Goal: Transaction & Acquisition: Purchase product/service

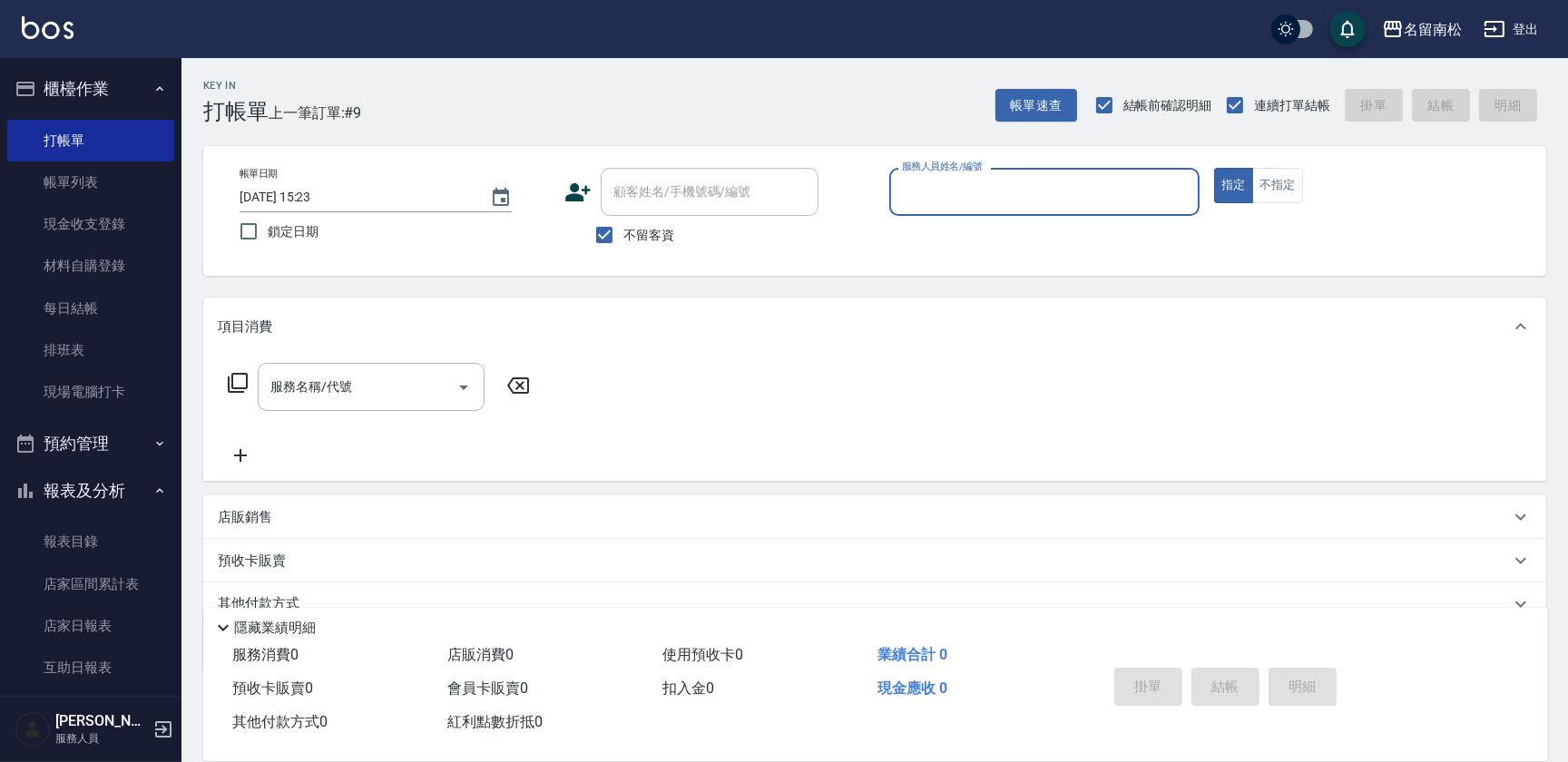
click at [1025, 193] on input "服務人員姓名/編號" at bounding box center [1044, 192] width 294 height 32
click at [1024, 234] on div "[PERSON_NAME]-10" at bounding box center [1044, 238] width 310 height 30
type input "[PERSON_NAME]-10"
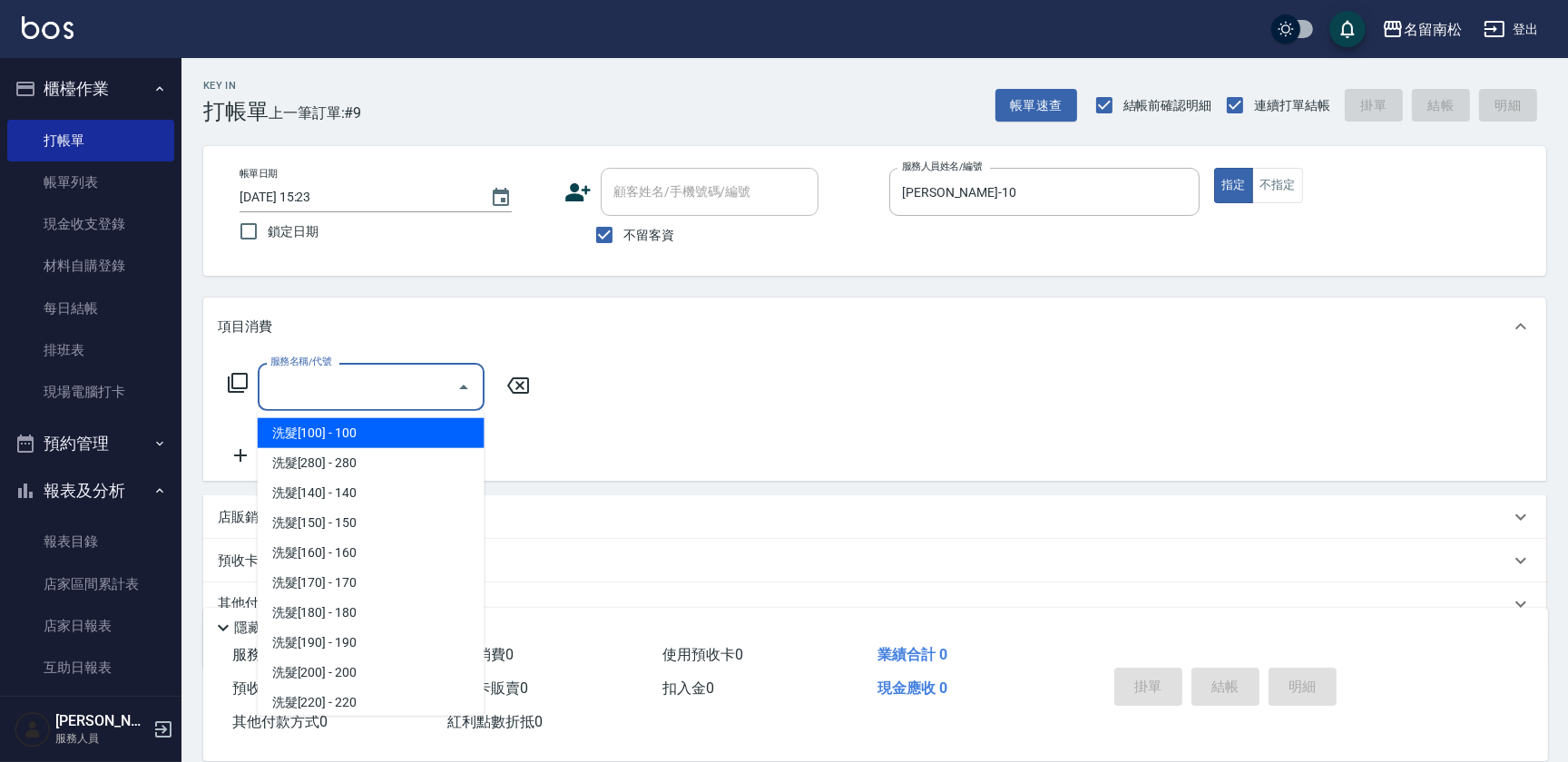
click at [369, 376] on input "服務名稱/代號" at bounding box center [358, 387] width 183 height 32
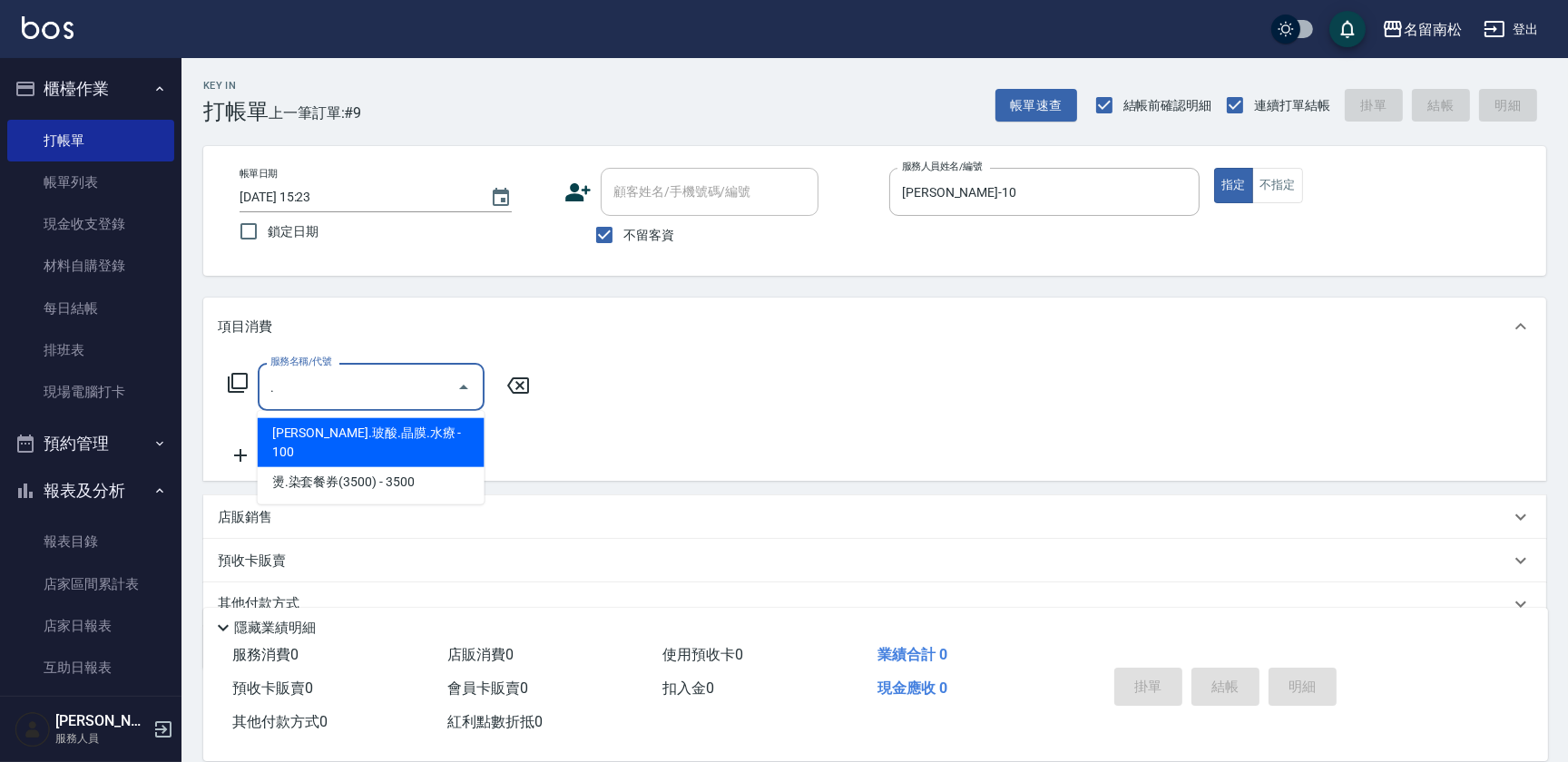
type input "[PERSON_NAME].玻酸.晶膜.水療(619)"
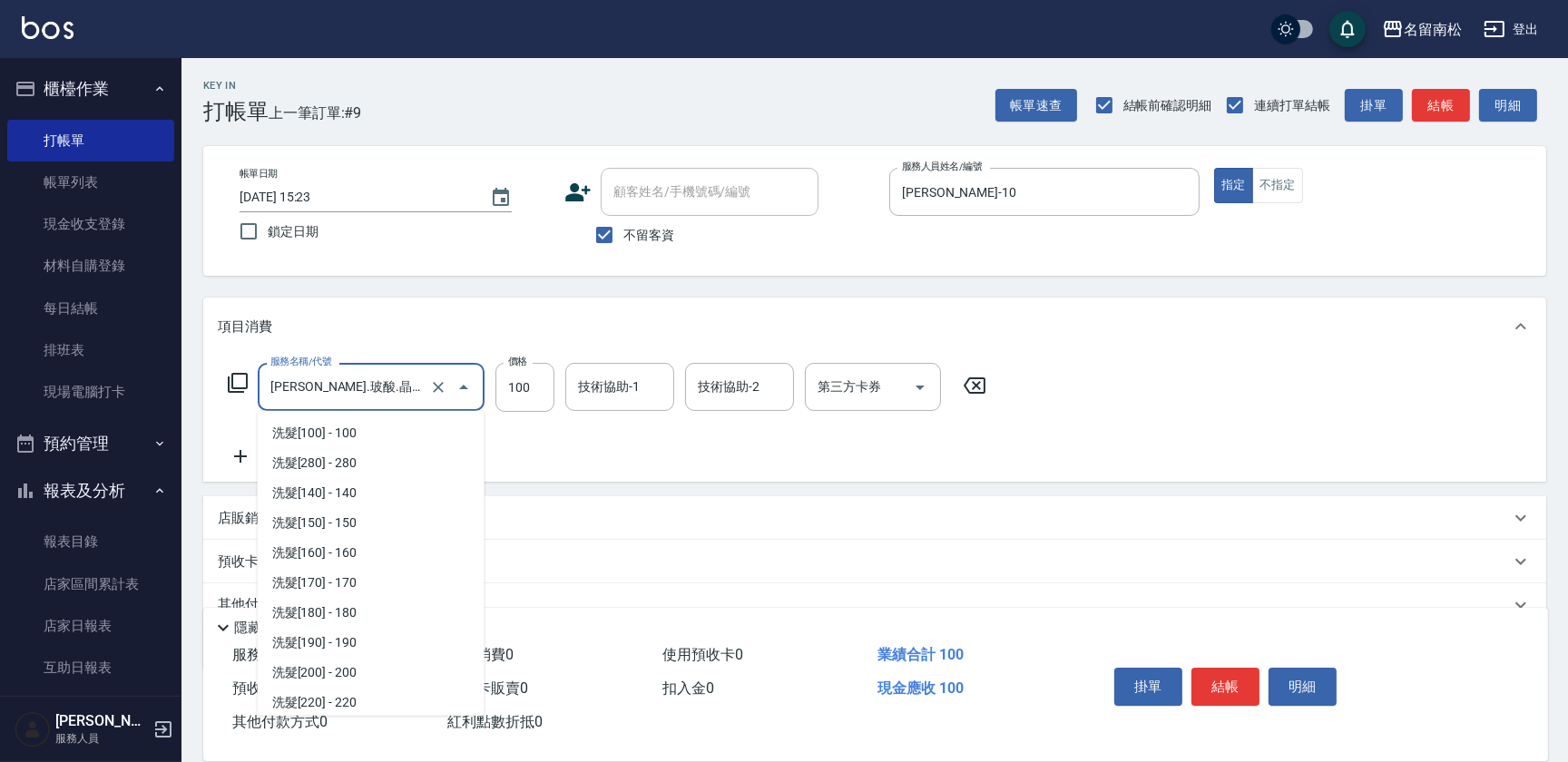
click at [338, 371] on input "[PERSON_NAME].玻酸.晶膜.水療(619)" at bounding box center [346, 387] width 160 height 32
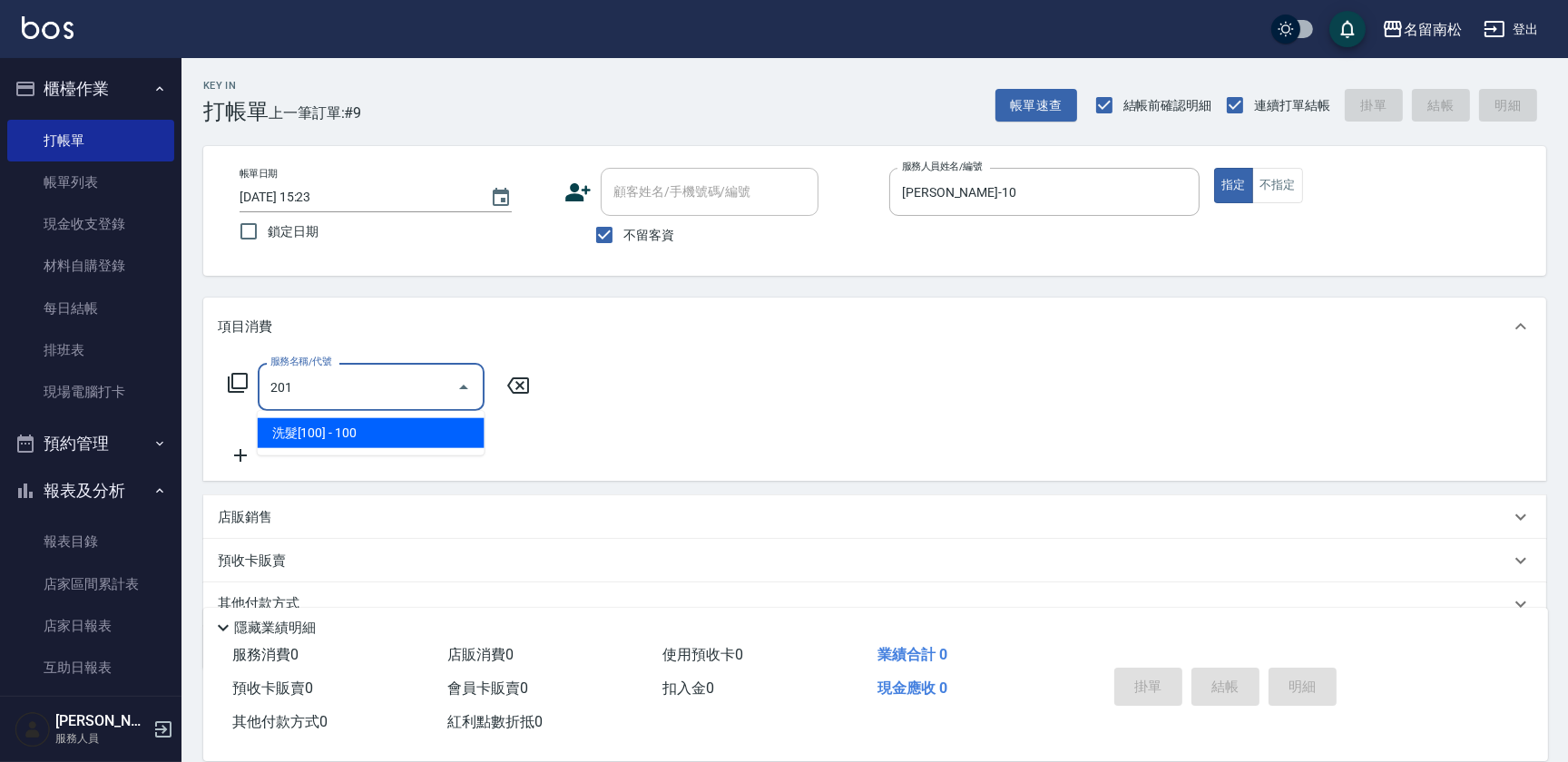
type input "洗髮[100](201)"
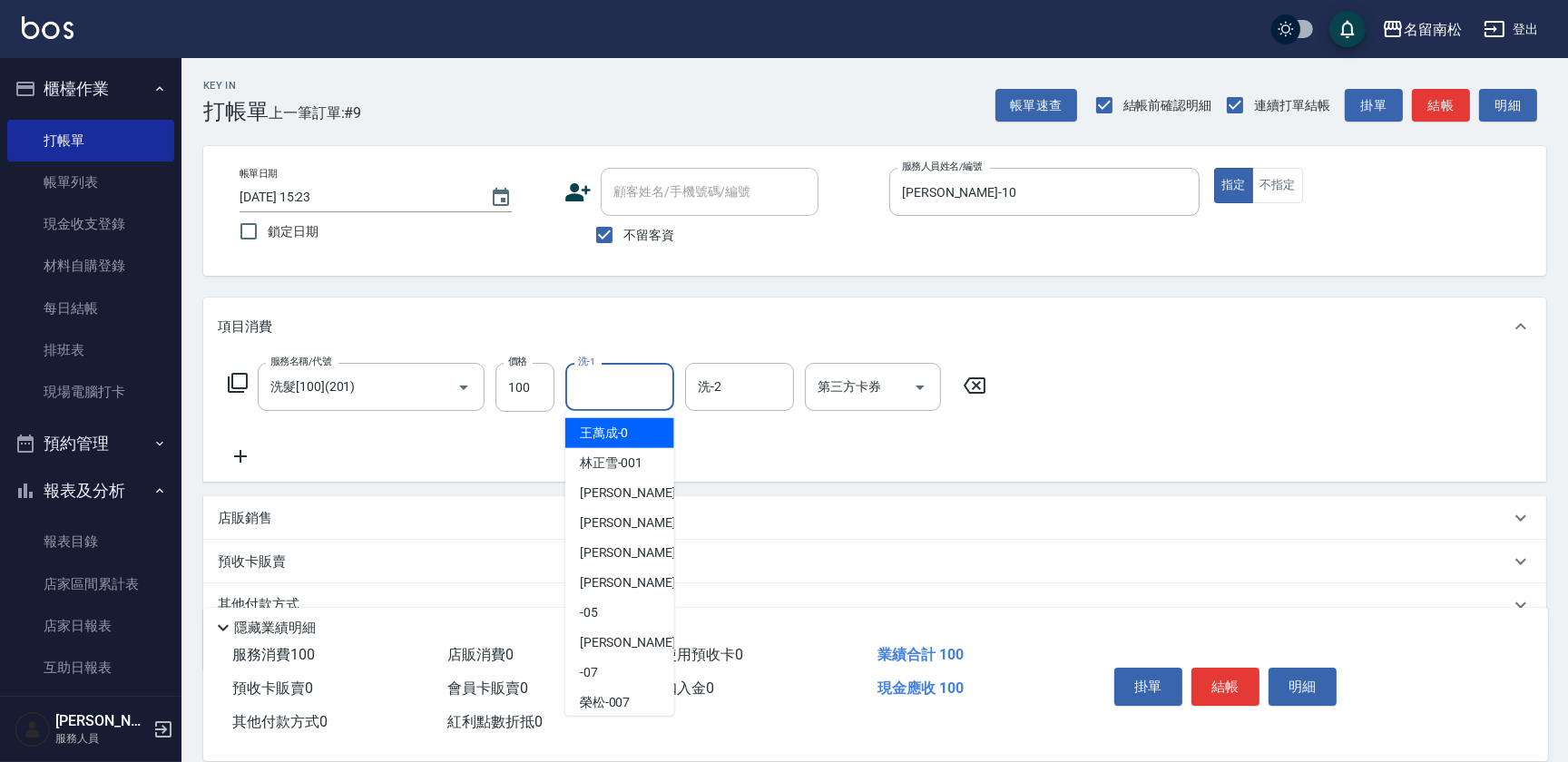
click at [613, 386] on input "洗-1" at bounding box center [620, 387] width 93 height 32
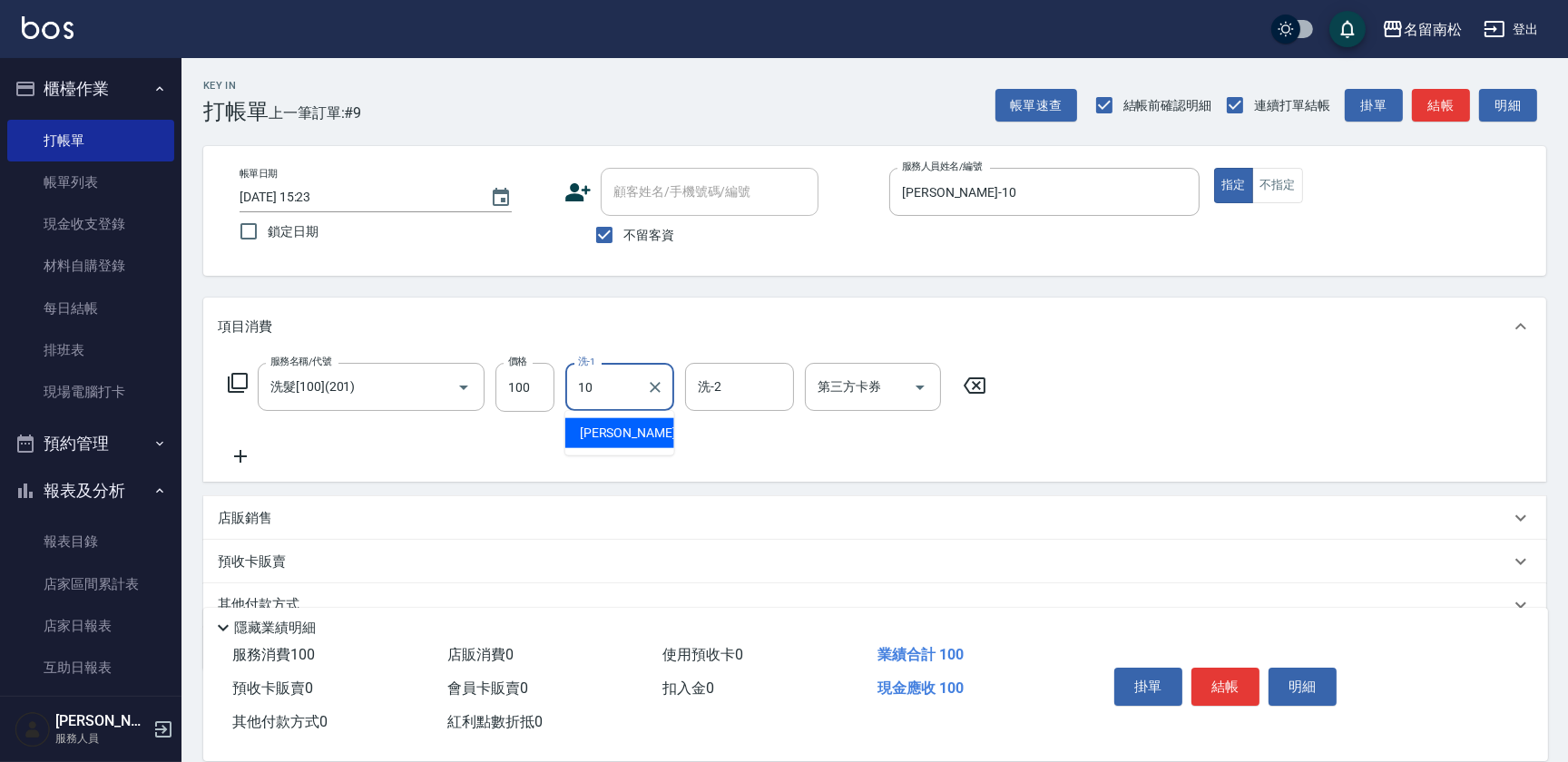
click at [617, 423] on span "[PERSON_NAME]-10" at bounding box center [637, 432] width 114 height 19
type input "[PERSON_NAME]-10"
click at [253, 449] on icon at bounding box center [240, 456] width 45 height 22
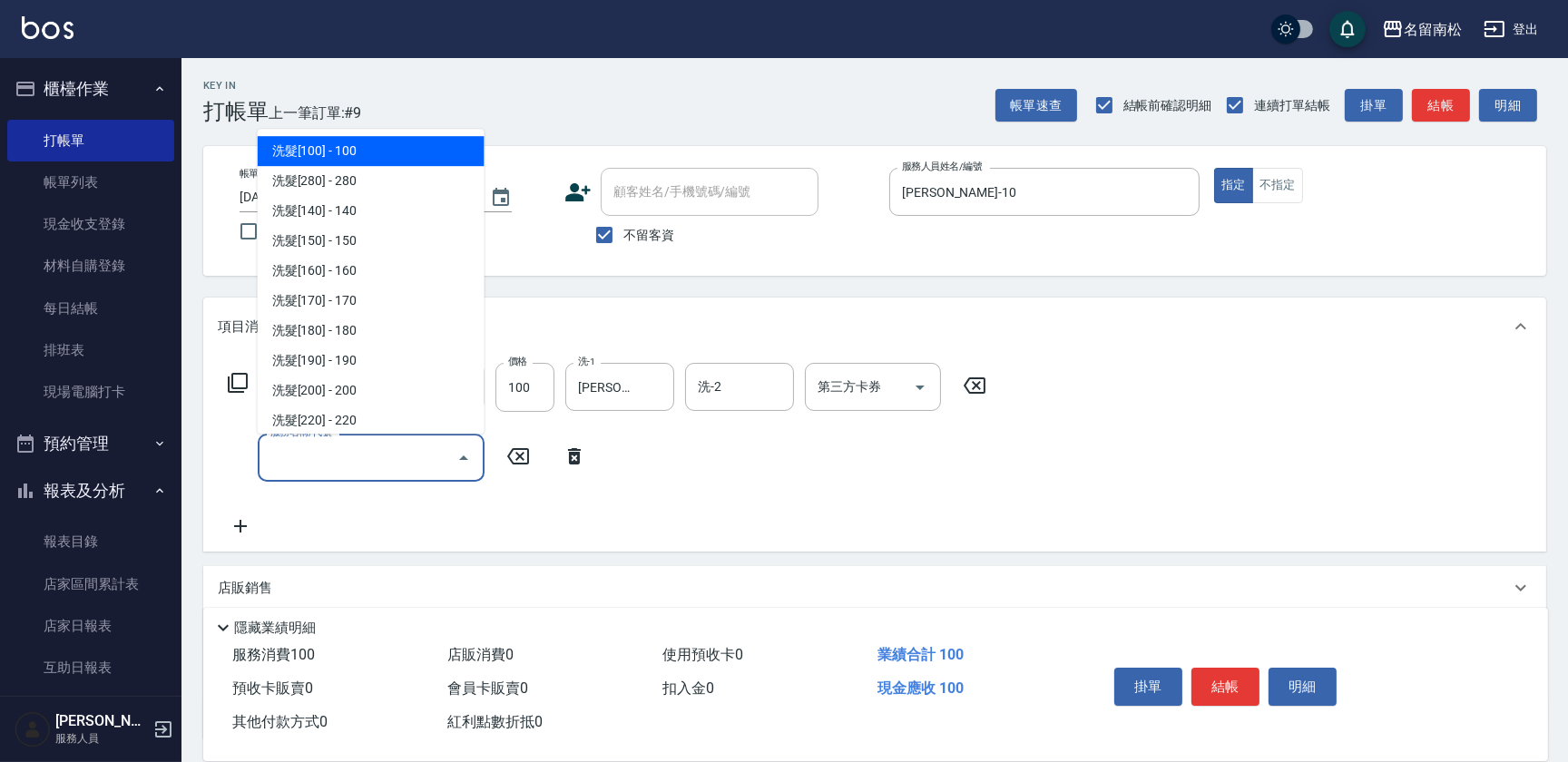
click at [344, 463] on input "服務名稱/代號" at bounding box center [358, 458] width 183 height 32
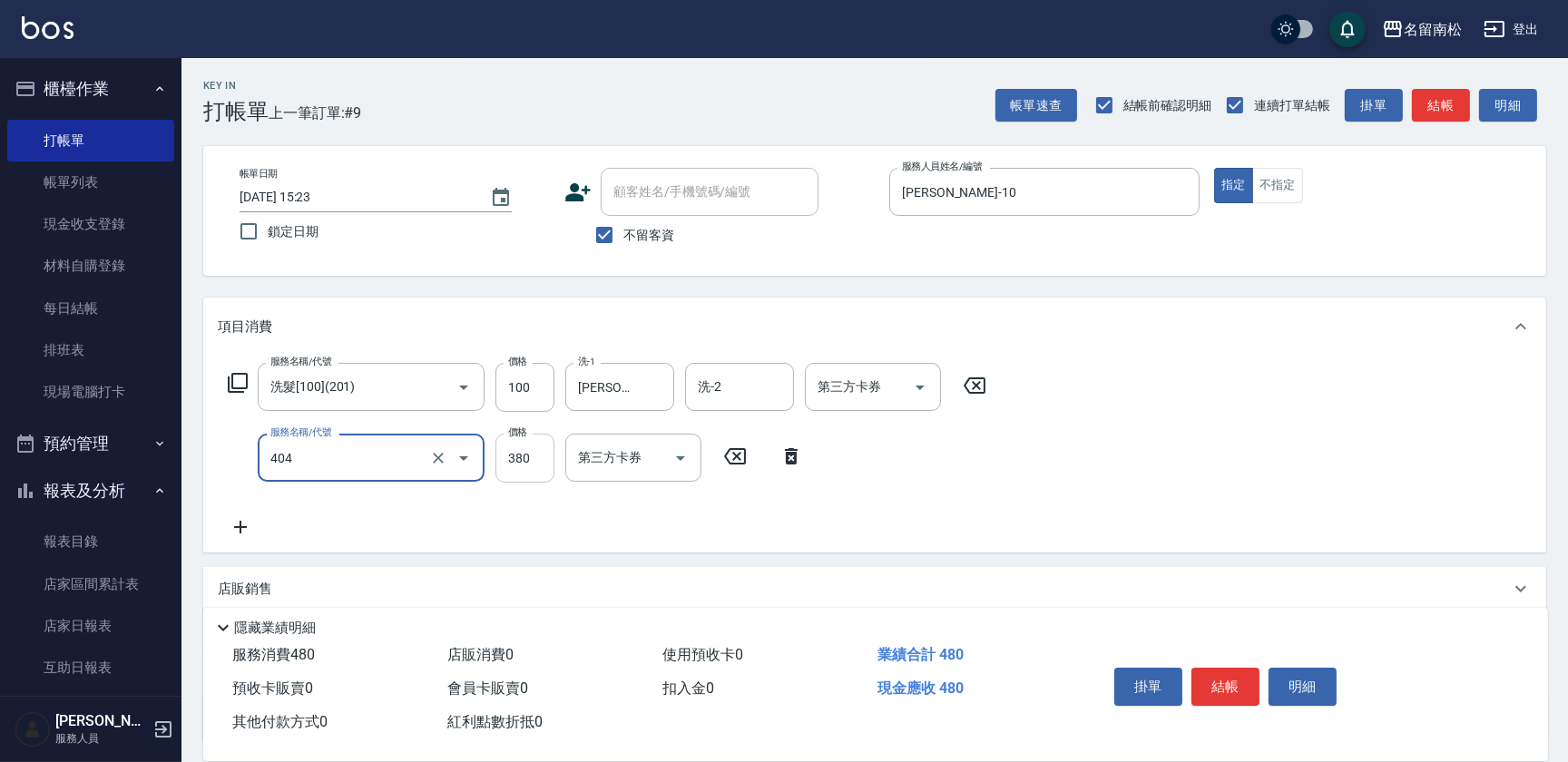
type input "剪髮(380)(404)"
click at [537, 462] on input "380" at bounding box center [525, 458] width 59 height 49
click at [513, 462] on input "4480" at bounding box center [525, 458] width 59 height 49
type input "480"
click at [1224, 670] on button "結帳" at bounding box center [1225, 686] width 68 height 38
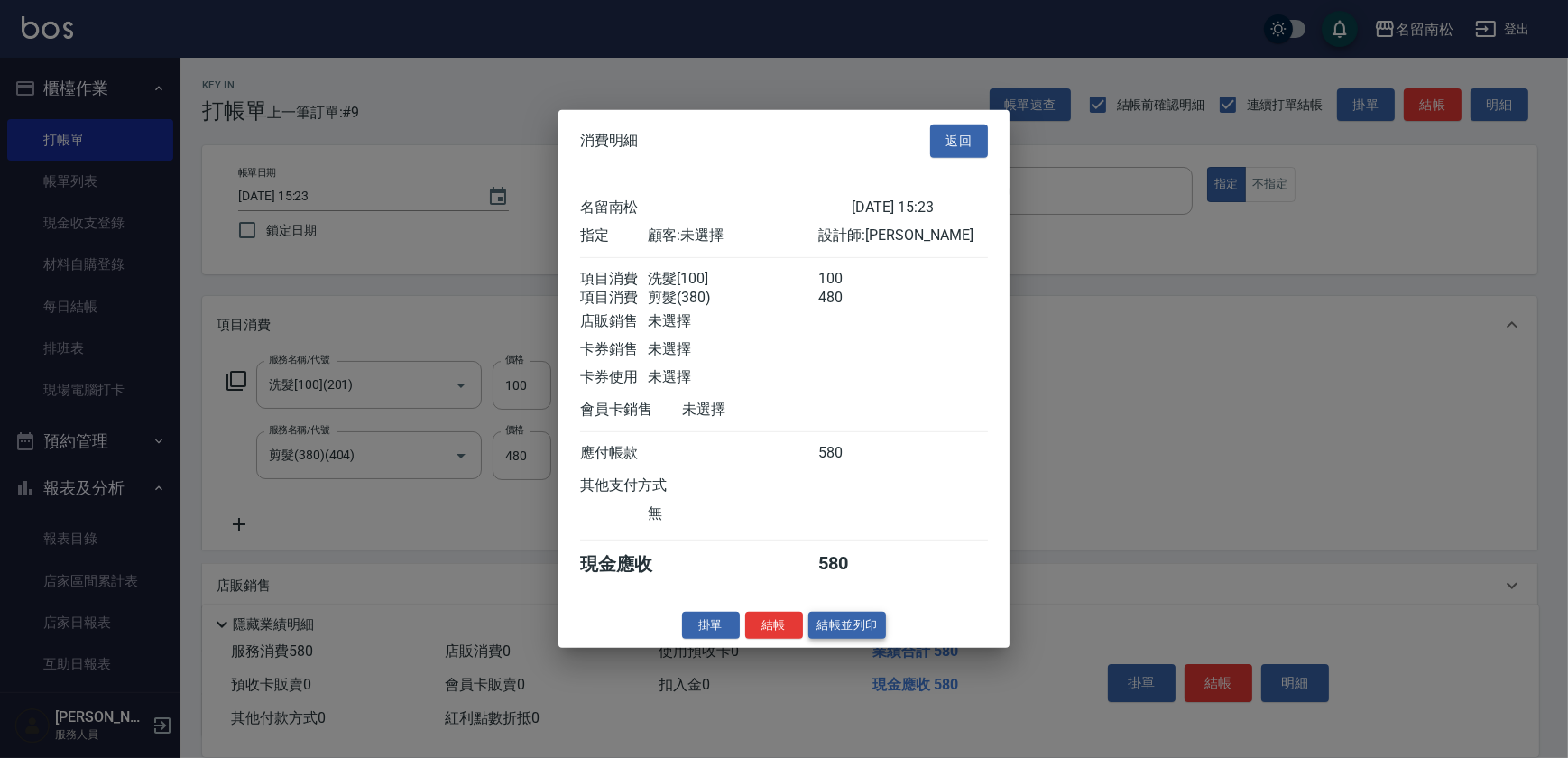
click at [851, 630] on button "結帳並列印" at bounding box center [848, 625] width 78 height 28
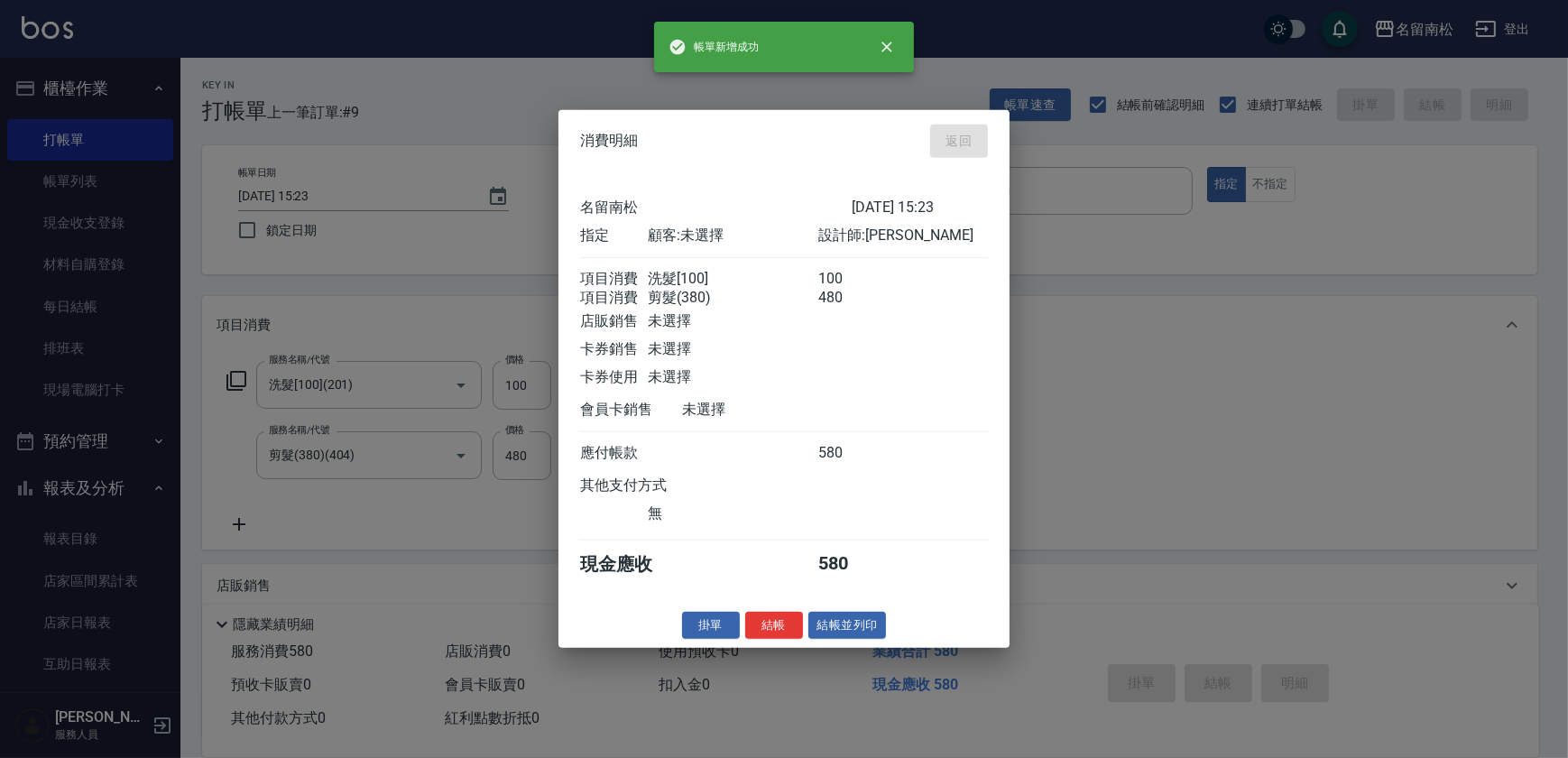
type input "[DATE] 16:04"
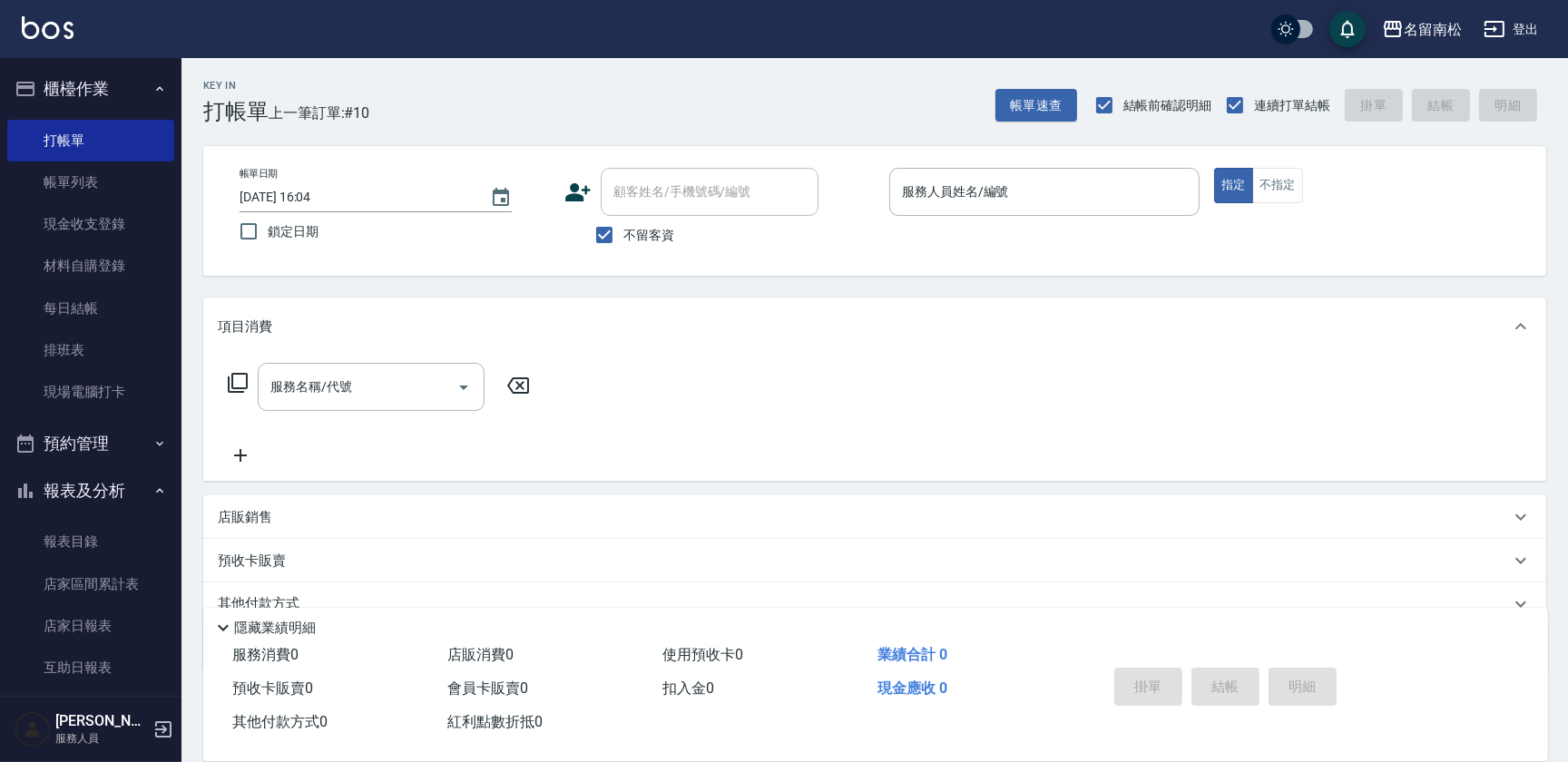
click at [1051, 158] on div "帳單日期 [DATE] 16:04 鎖定日期 顧客姓名/手機號碼/編號 顧客姓名/手機號碼/編號 不留客資 服務人員姓名/編號 服務人員姓名/編號 指定 不指定" at bounding box center [875, 211] width 1343 height 130
click at [1046, 185] on input "服務人員姓名/編號" at bounding box center [1044, 192] width 294 height 32
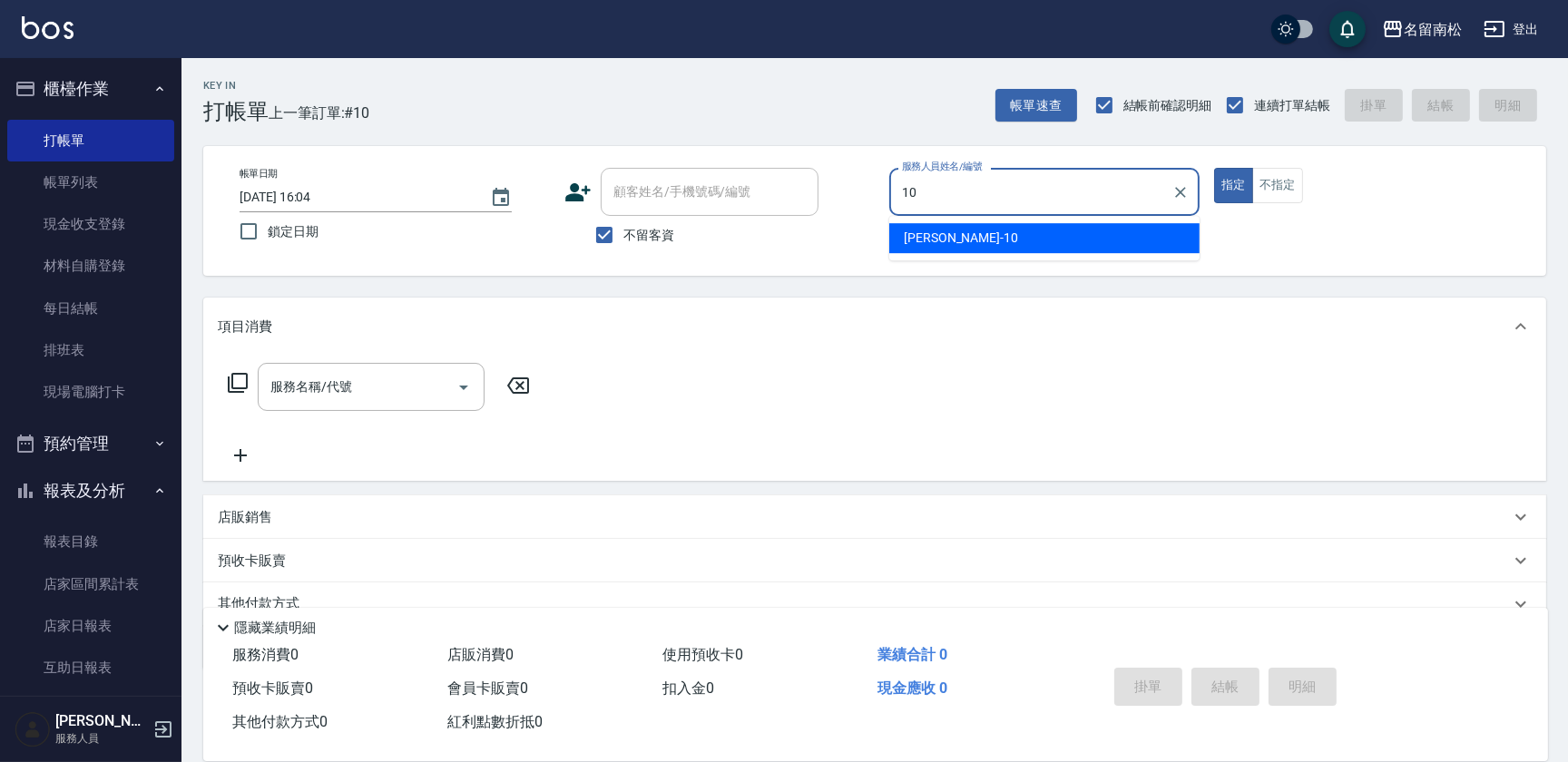
click at [1036, 225] on div "[PERSON_NAME]-10" at bounding box center [1044, 238] width 310 height 30
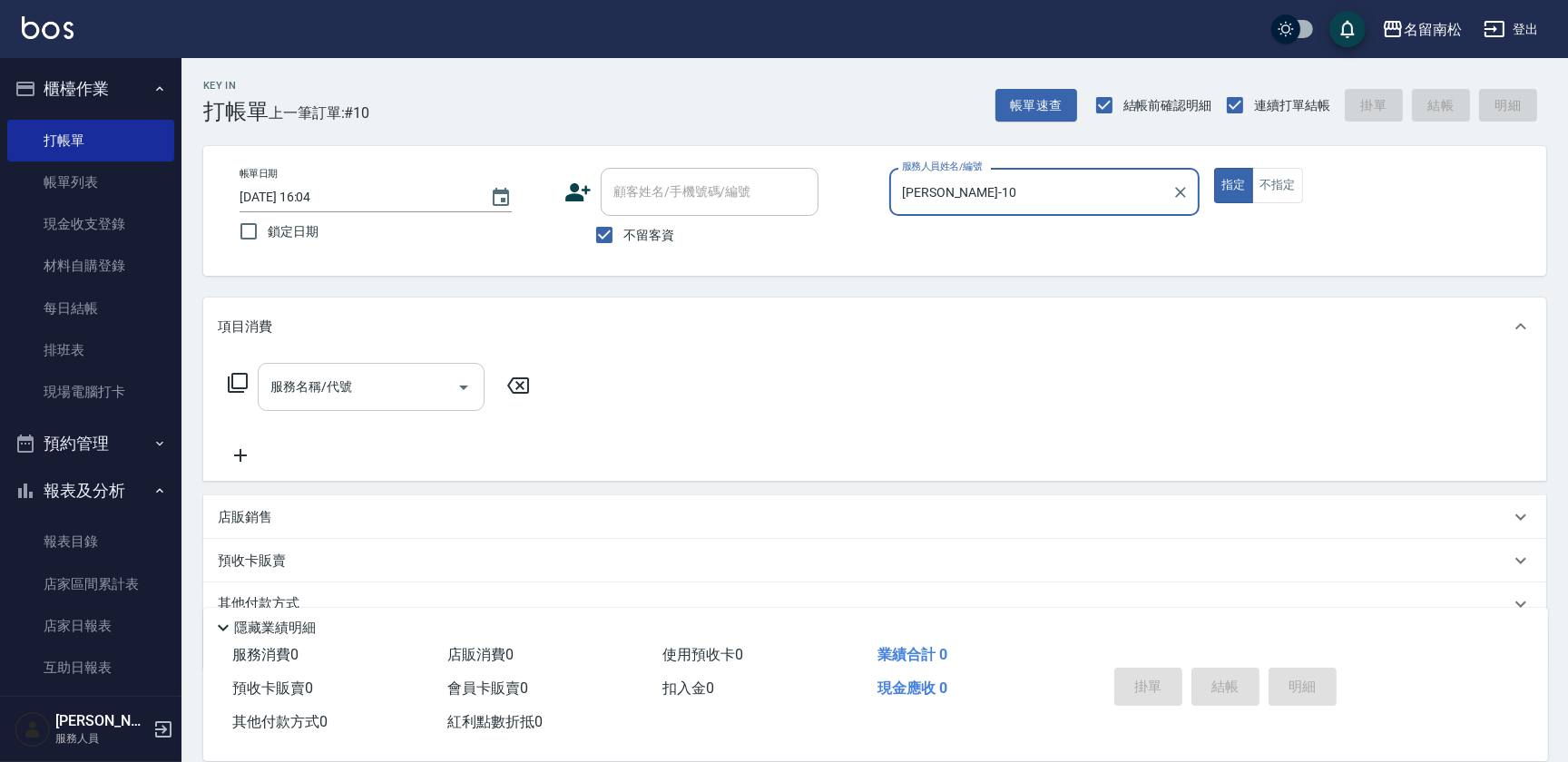
type input "[PERSON_NAME]-10"
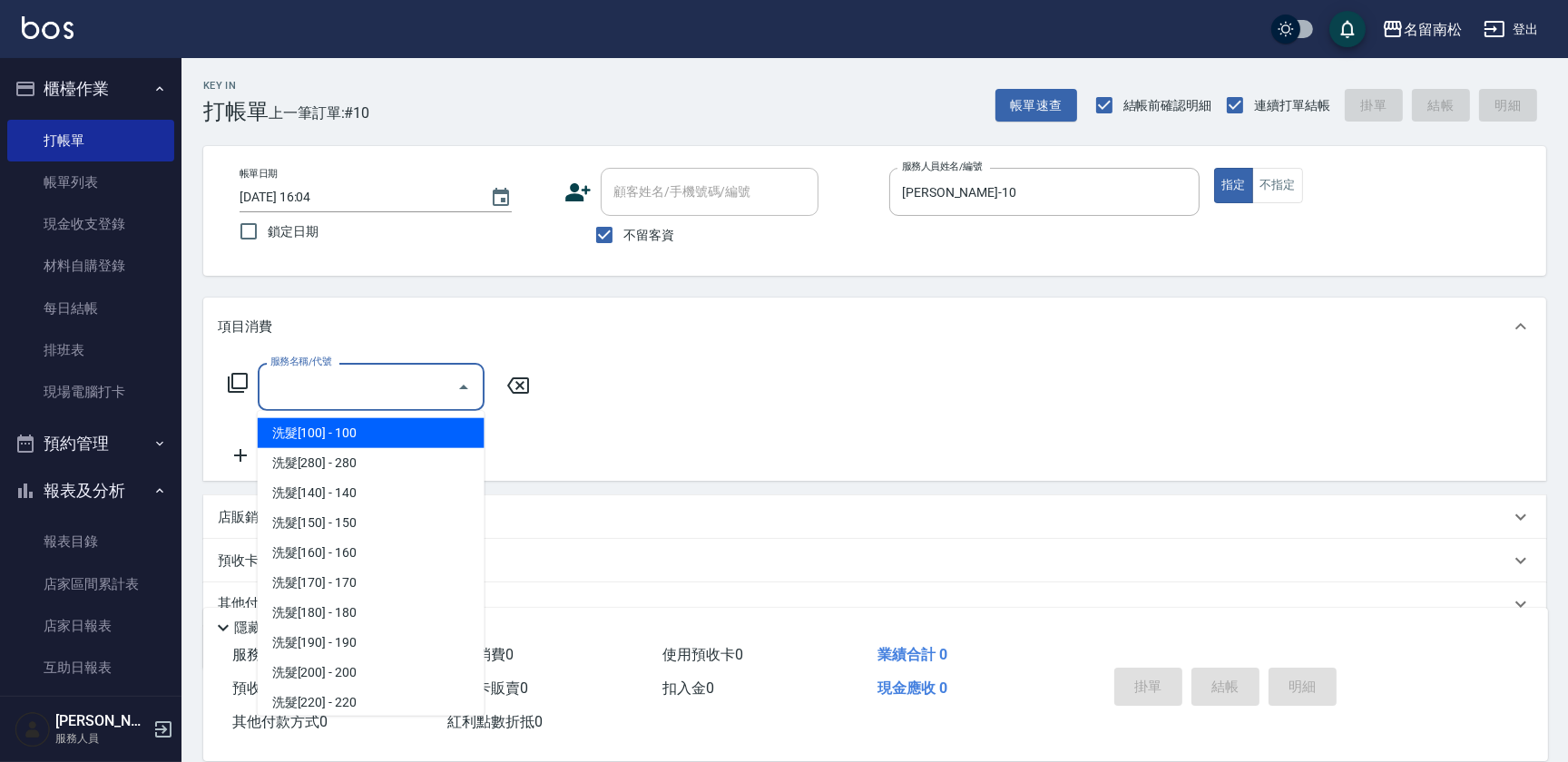
click at [367, 393] on input "服務名稱/代號" at bounding box center [358, 387] width 183 height 32
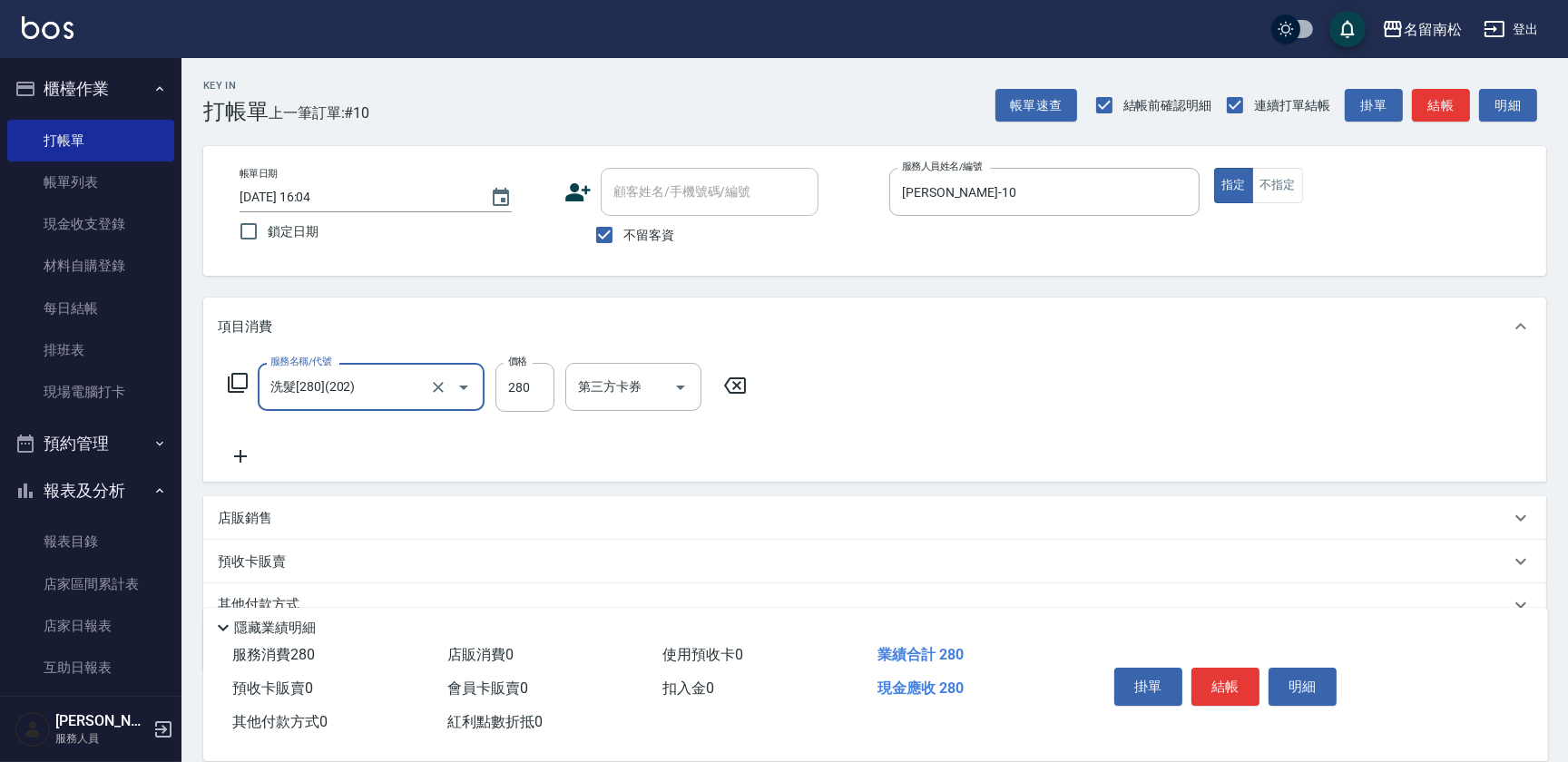
type input "洗髮[280](202)"
click at [613, 399] on input "1" at bounding box center [620, 387] width 93 height 32
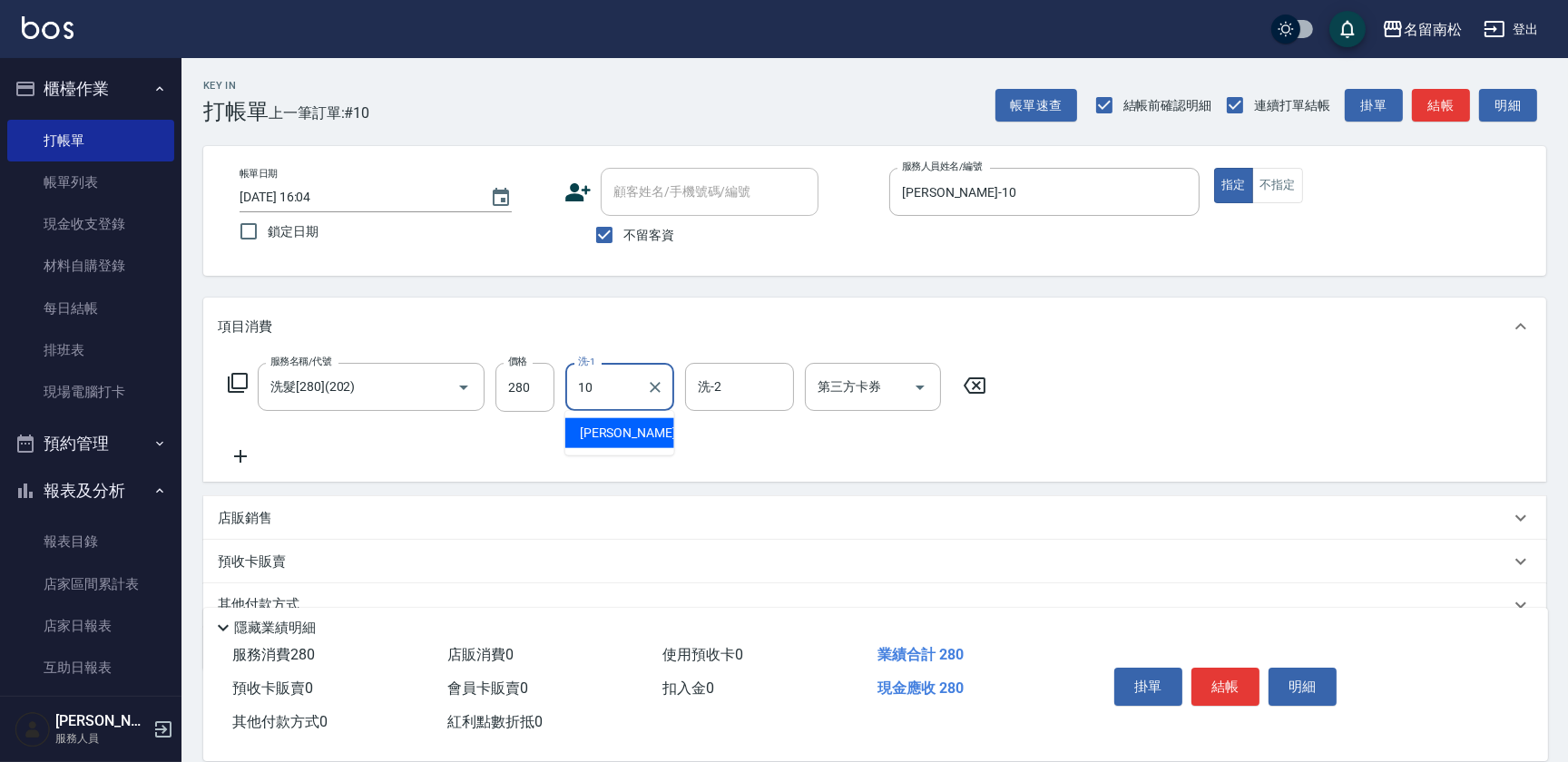
click at [599, 431] on span "[PERSON_NAME]-10" at bounding box center [637, 432] width 114 height 19
type input "[PERSON_NAME]-10"
click at [1212, 679] on button "結帳" at bounding box center [1225, 686] width 68 height 38
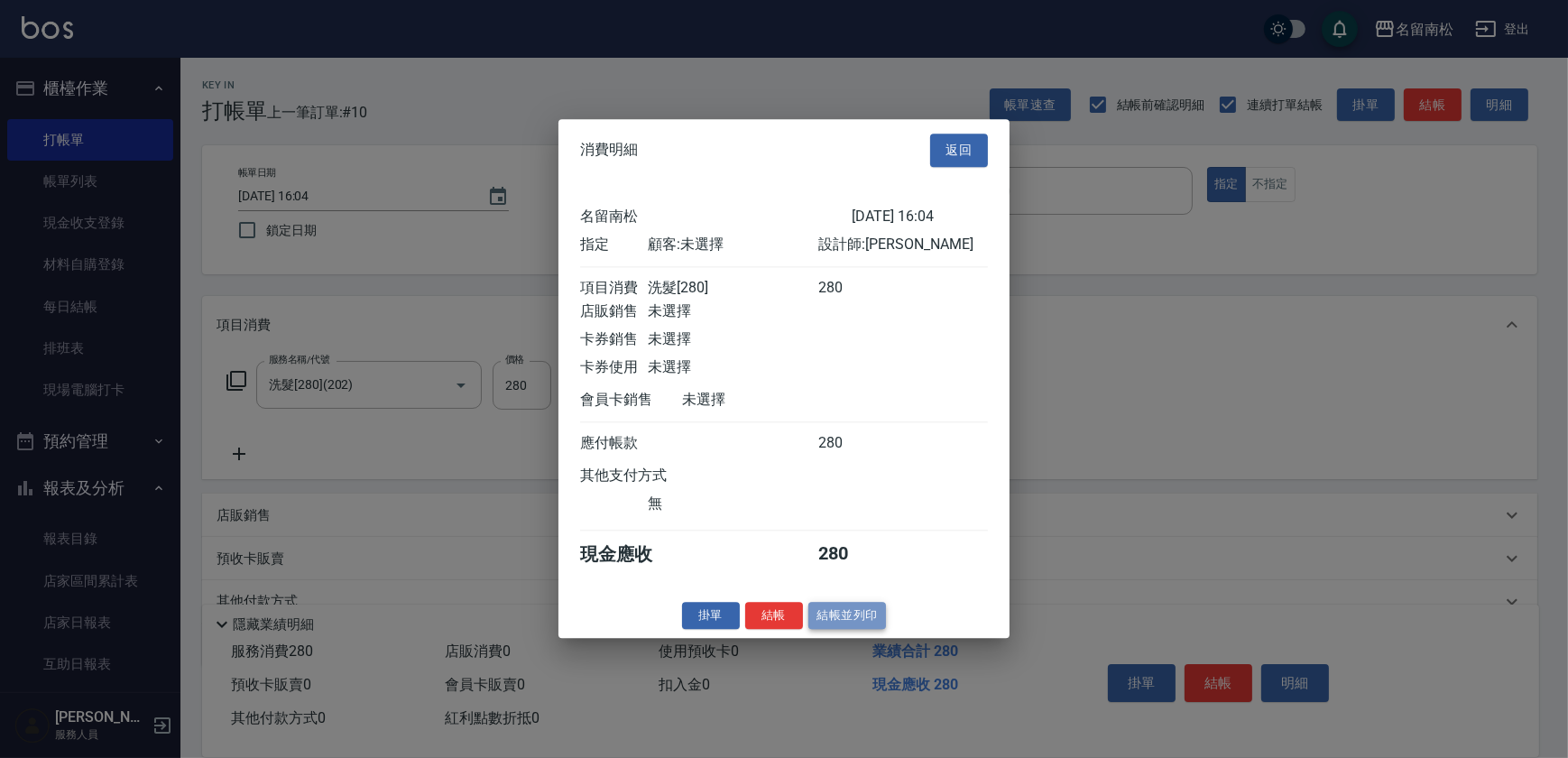
click at [833, 621] on button "結帳並列印" at bounding box center [848, 616] width 78 height 28
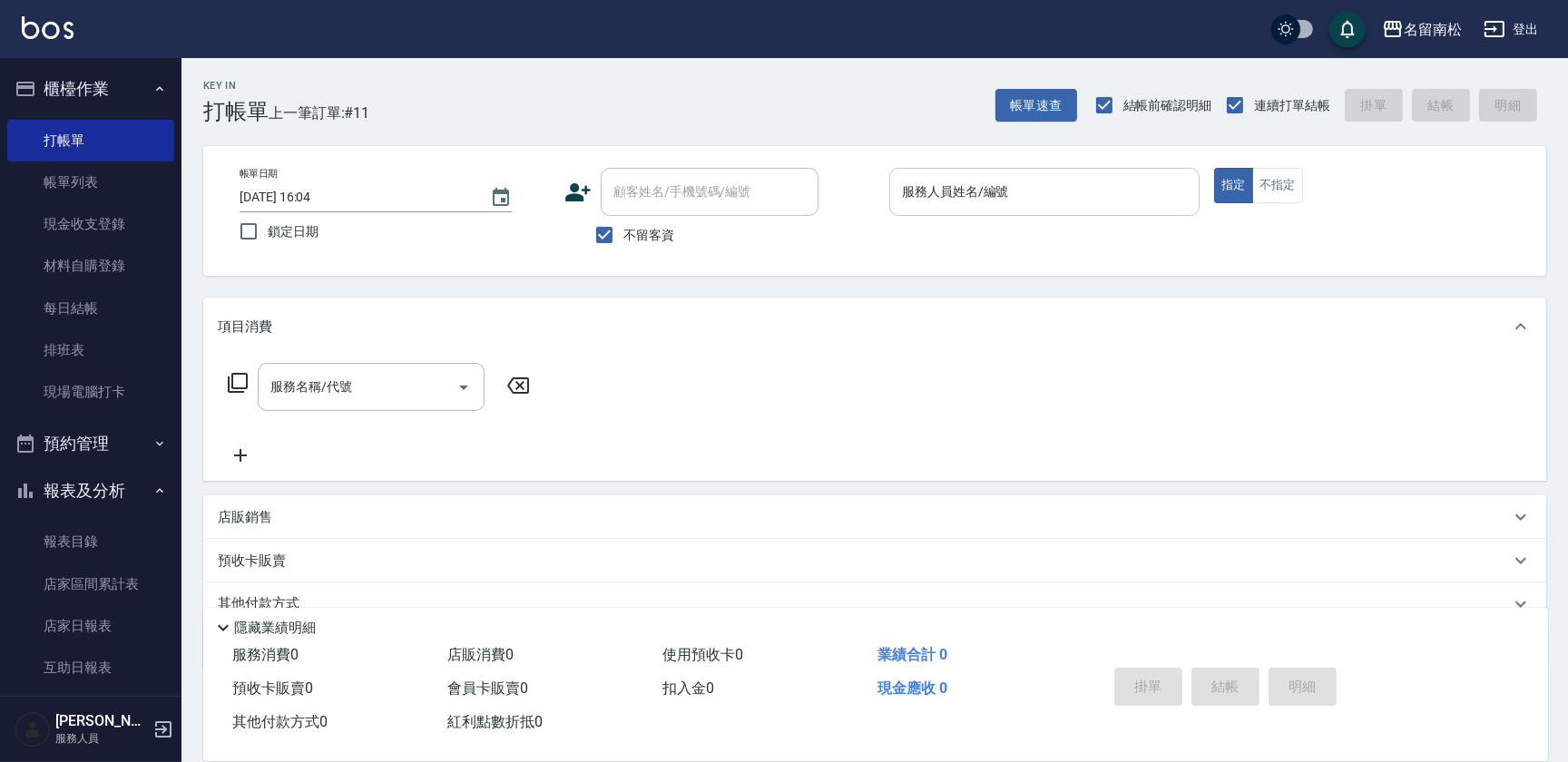
click at [962, 179] on input "服務人員姓名/編號" at bounding box center [1044, 192] width 294 height 32
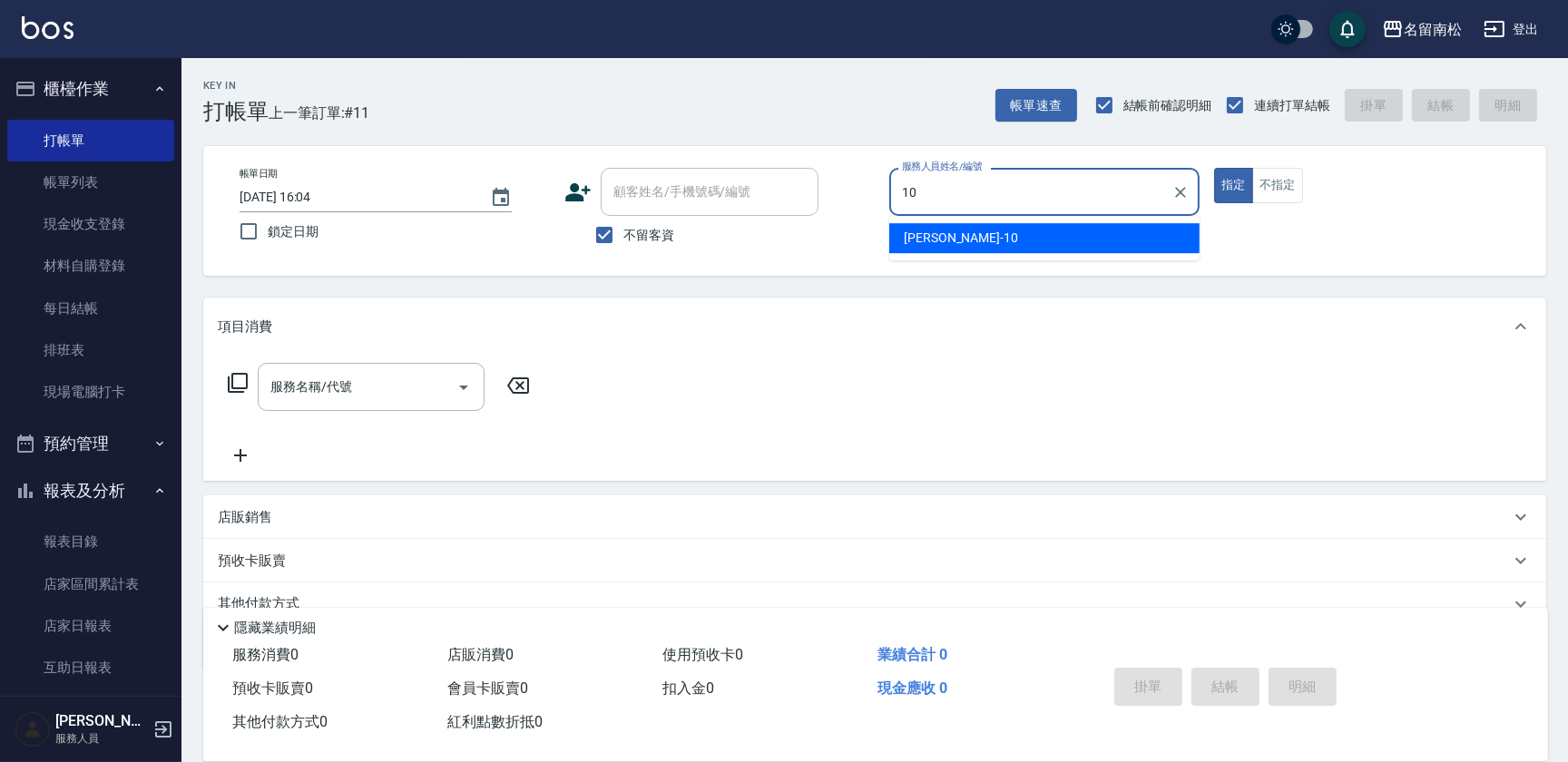
click at [939, 223] on div "[PERSON_NAME]-10" at bounding box center [1044, 238] width 310 height 30
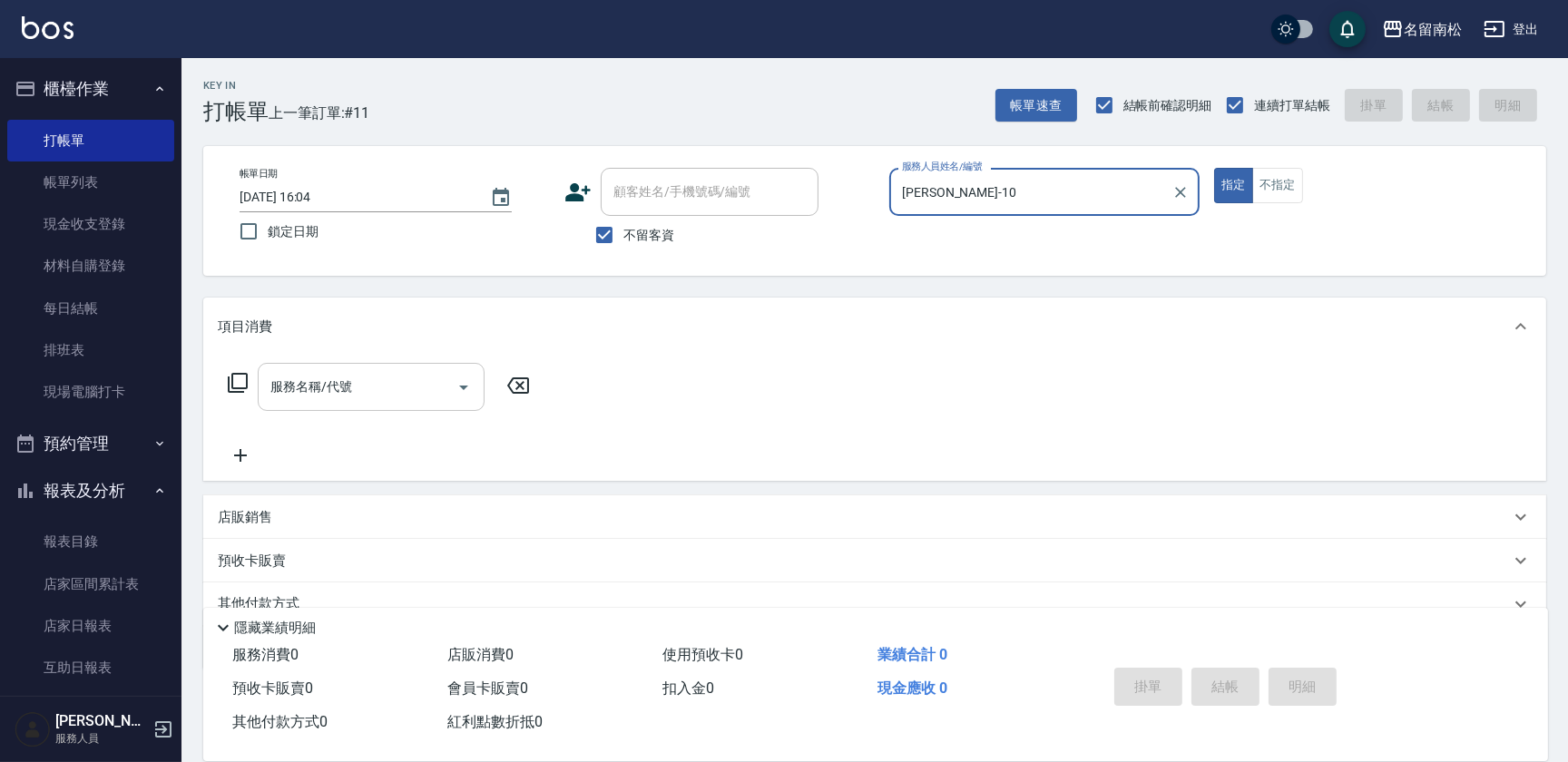
type input "[PERSON_NAME]-10"
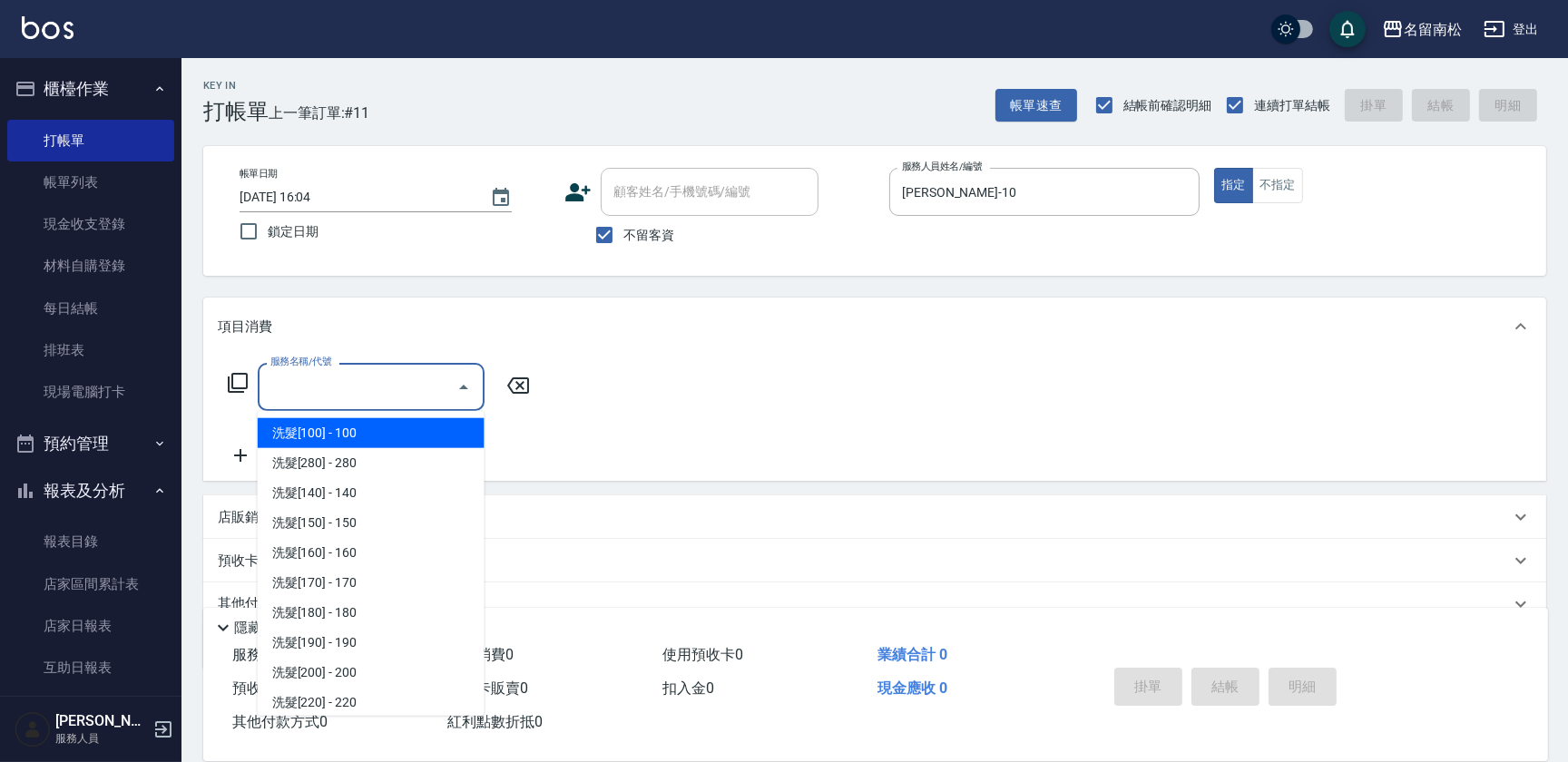
click at [382, 381] on input "服務名稱/代號" at bounding box center [358, 387] width 183 height 32
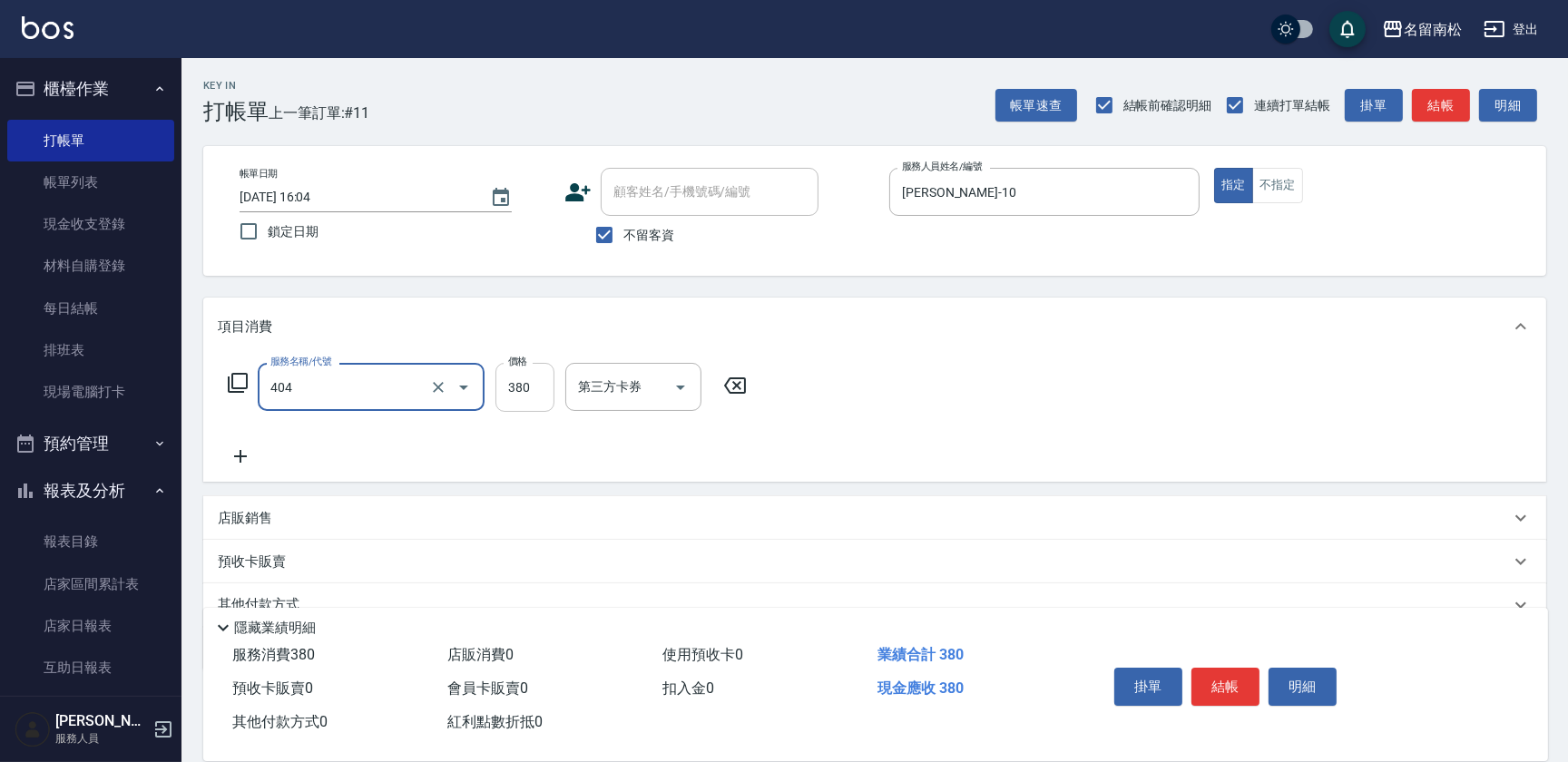
type input "剪髮(380)(404)"
click at [527, 383] on input "445" at bounding box center [525, 388] width 59 height 49
click at [512, 383] on input "4450" at bounding box center [525, 388] width 59 height 49
click at [516, 386] on input "4450" at bounding box center [525, 388] width 59 height 49
type input "450"
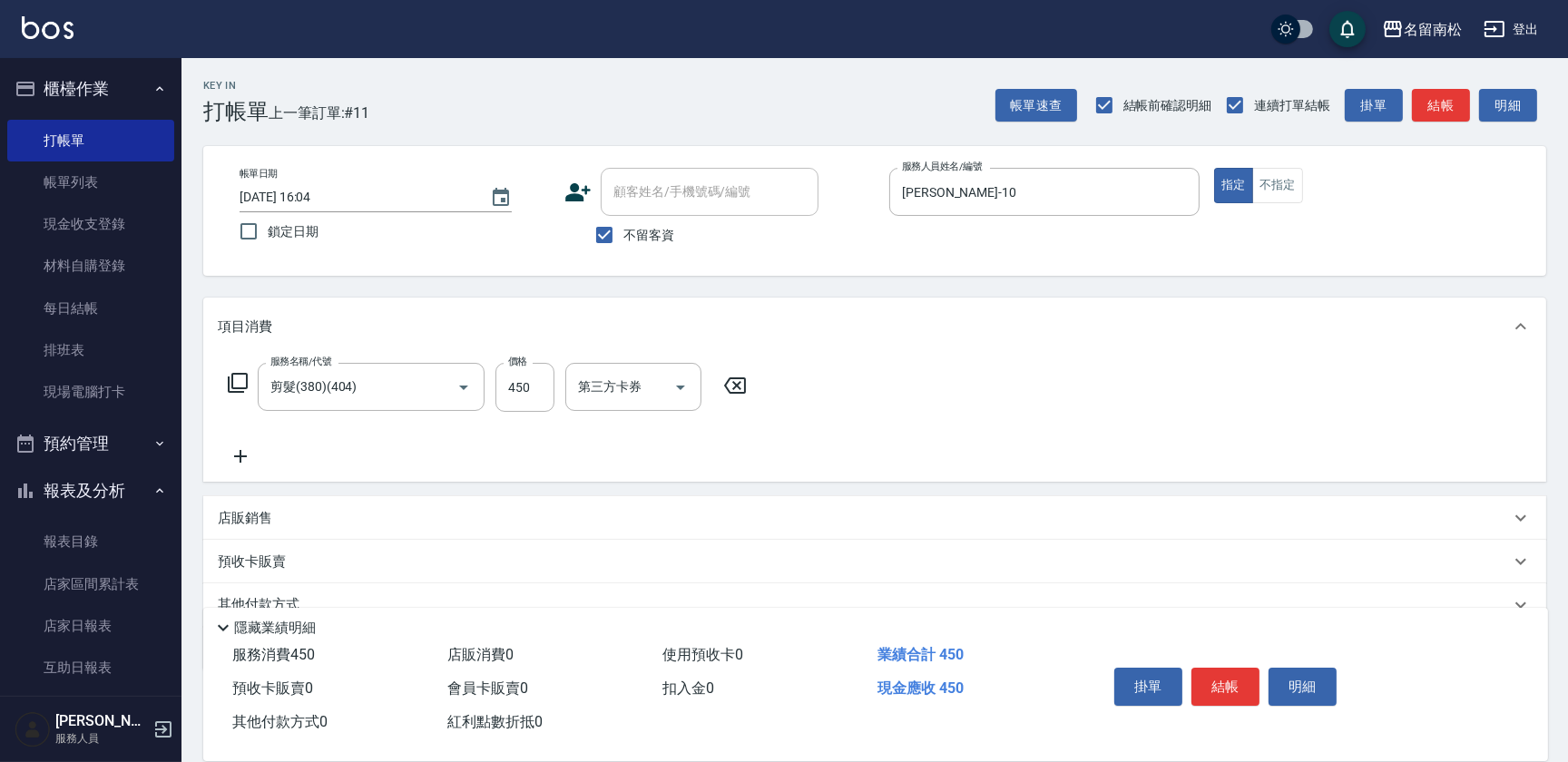
drag, startPoint x: 246, startPoint y: 457, endPoint x: 261, endPoint y: 454, distance: 15.3
click at [261, 454] on icon at bounding box center [240, 456] width 45 height 22
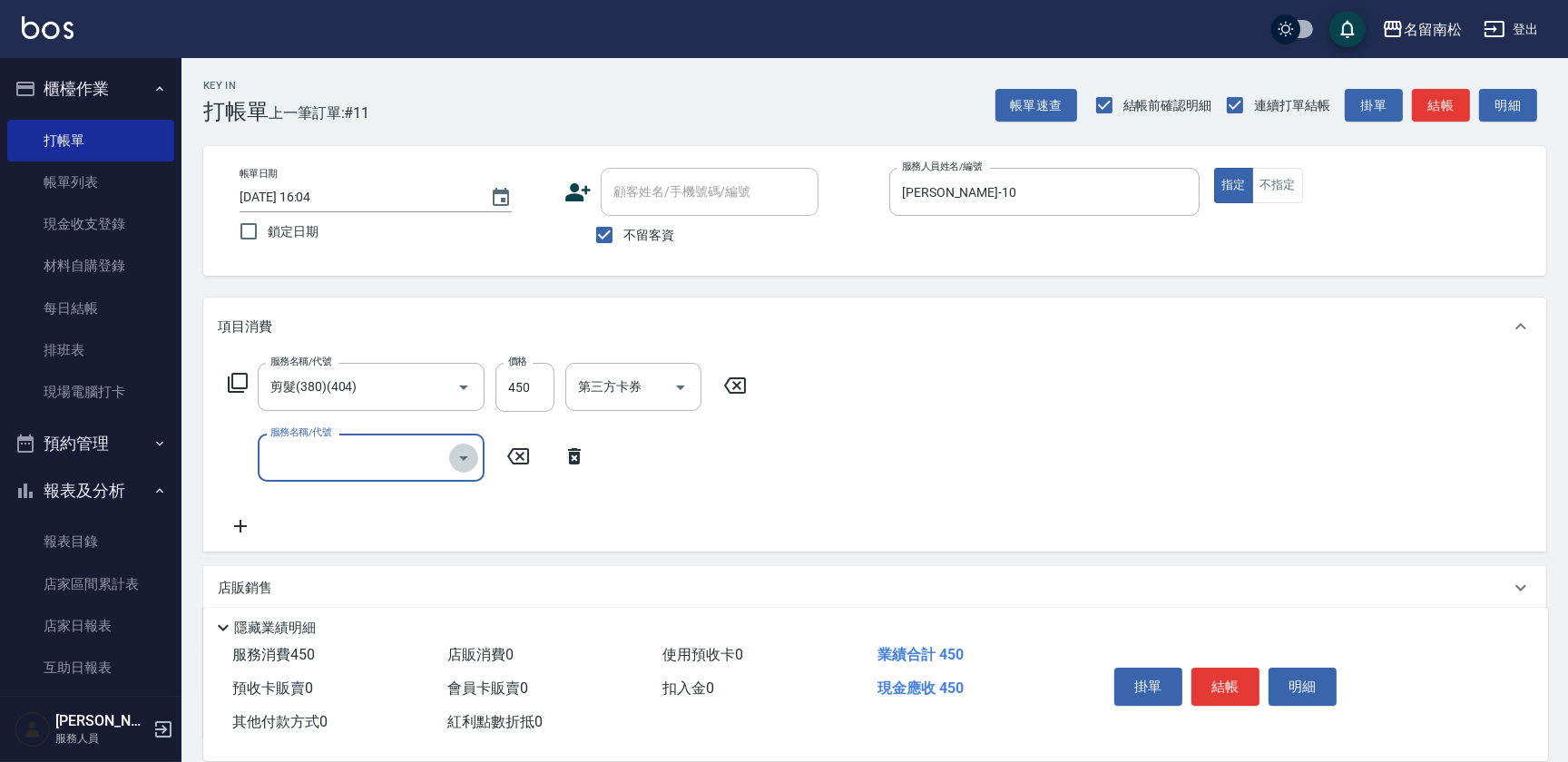
click at [465, 463] on icon "Open" at bounding box center [464, 458] width 22 height 22
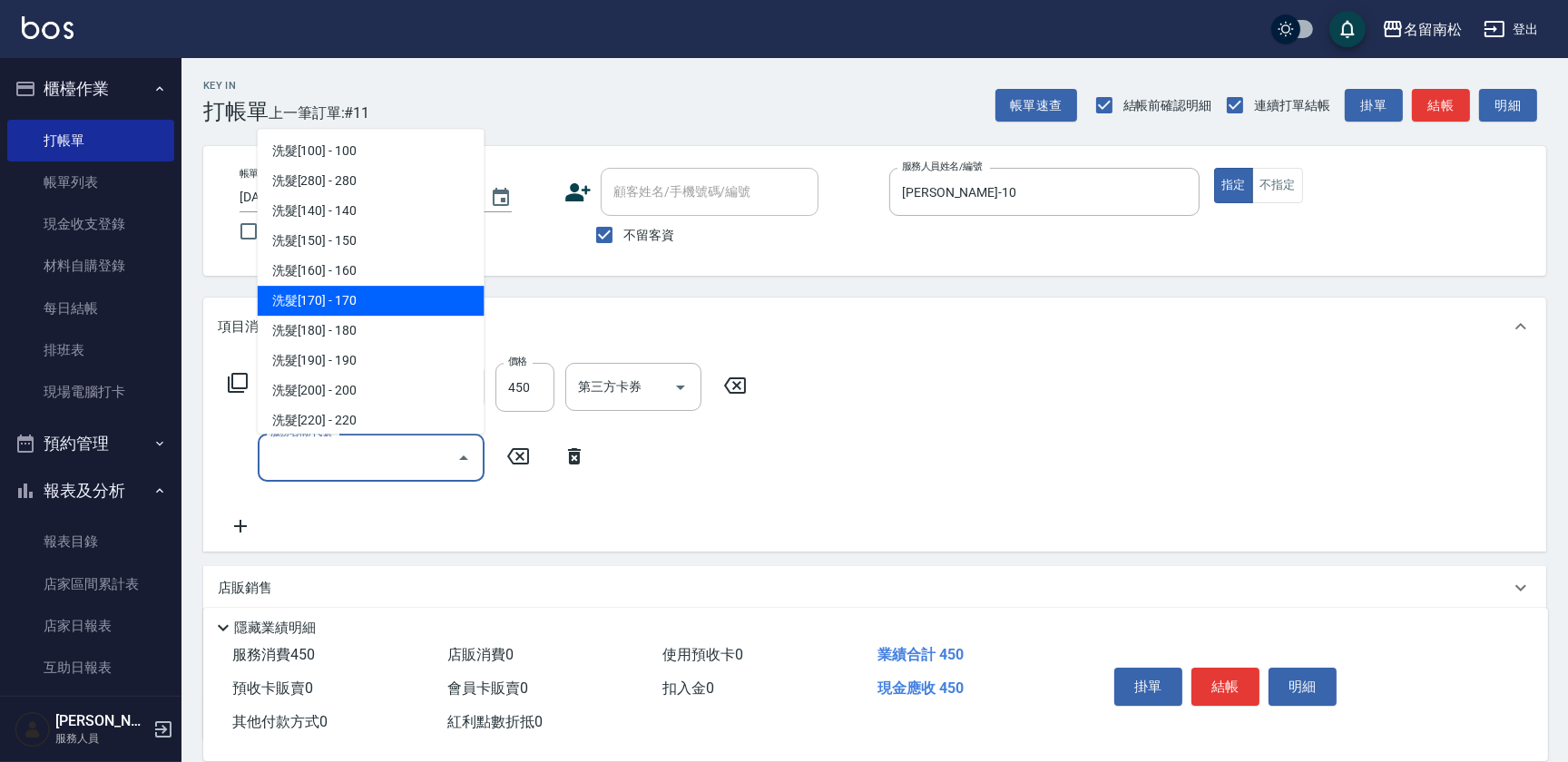
scroll to position [247, 0]
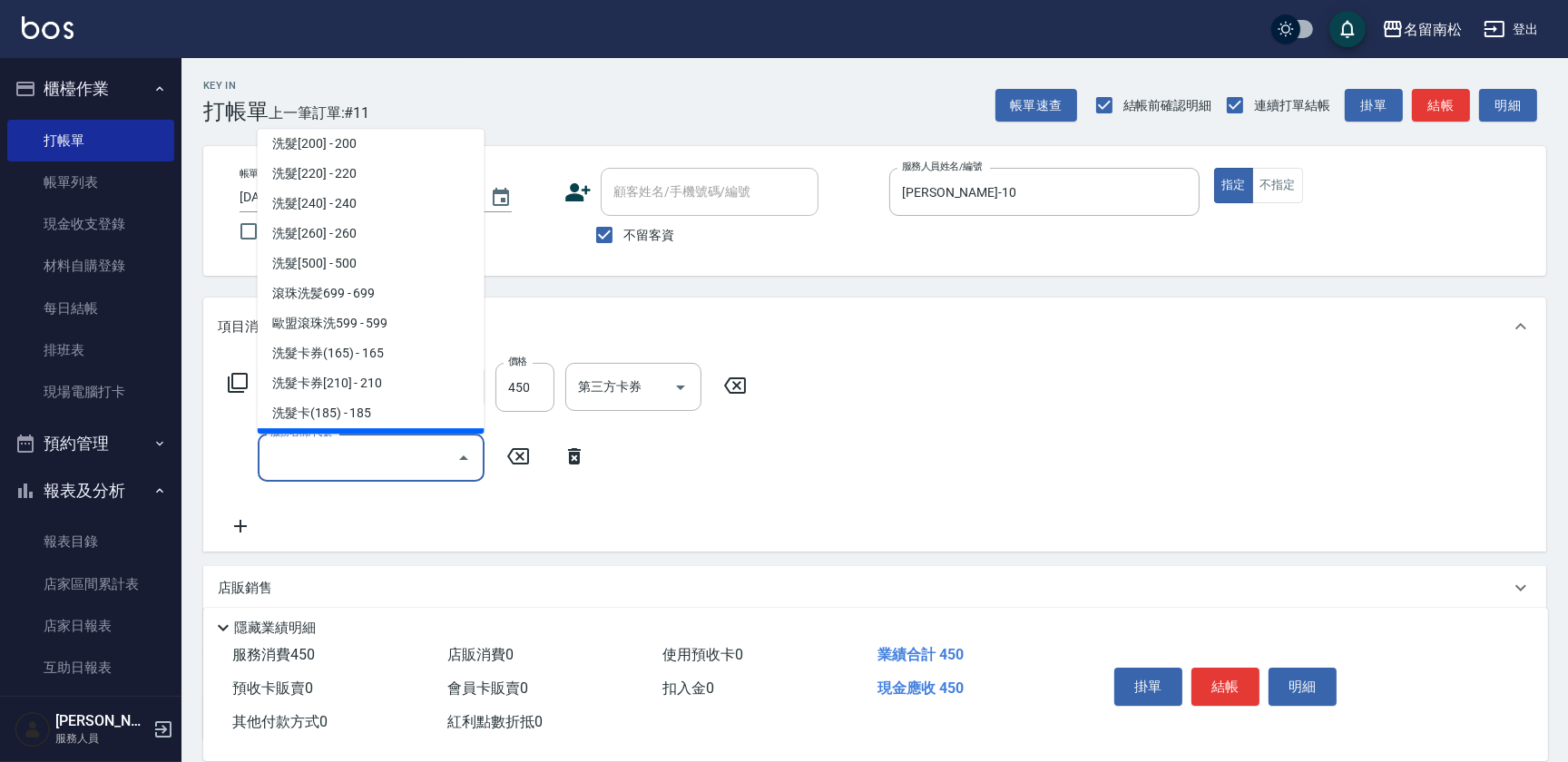
click at [434, 446] on input "服務名稱/代號" at bounding box center [358, 458] width 183 height 32
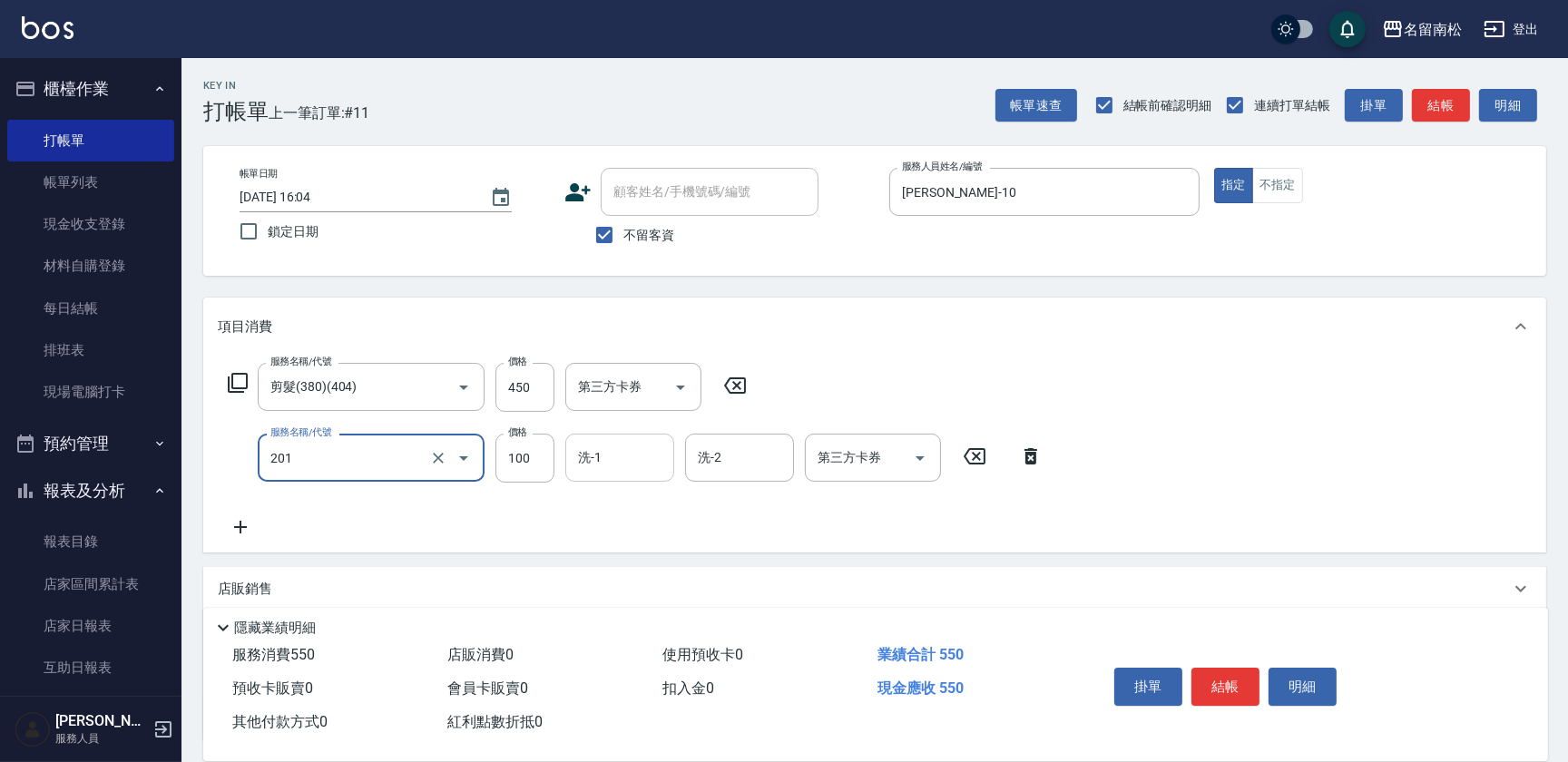
type input "洗髮[100](201)"
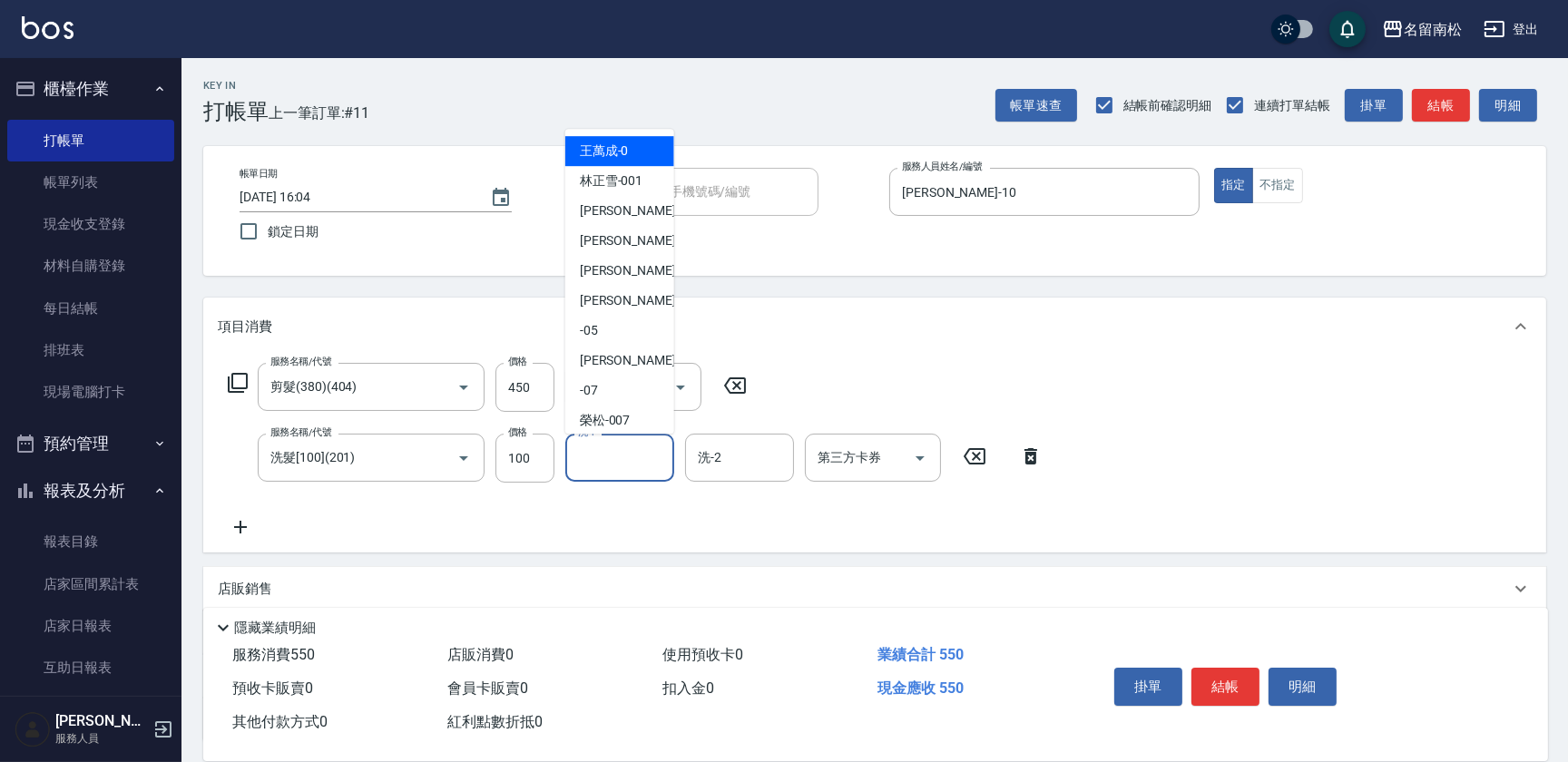
click at [639, 457] on input "洗-1" at bounding box center [620, 458] width 93 height 32
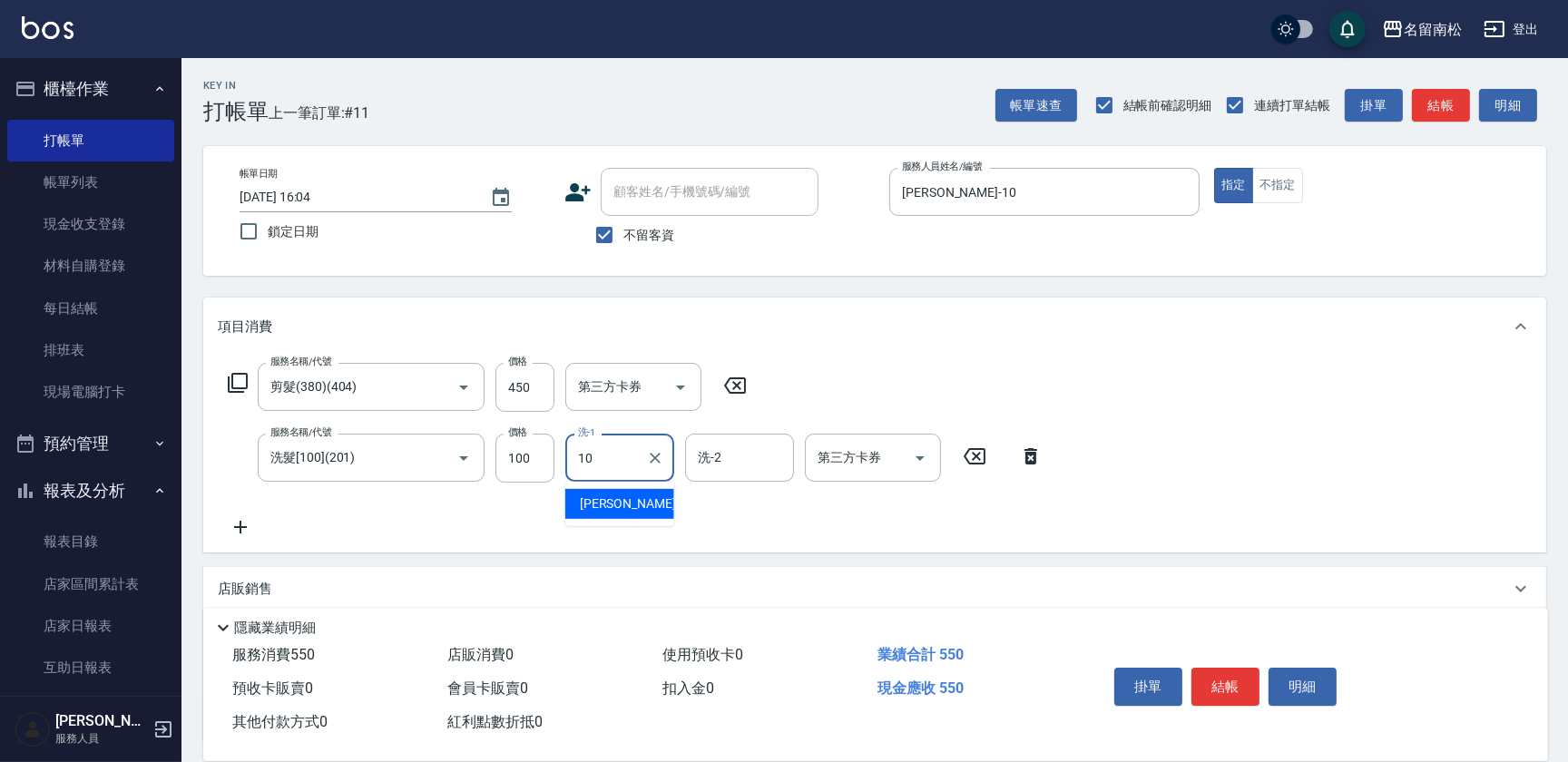
click at [643, 502] on div "[PERSON_NAME]-10" at bounding box center [620, 504] width 109 height 30
type input "[PERSON_NAME]-10"
click at [239, 526] on icon at bounding box center [240, 527] width 13 height 13
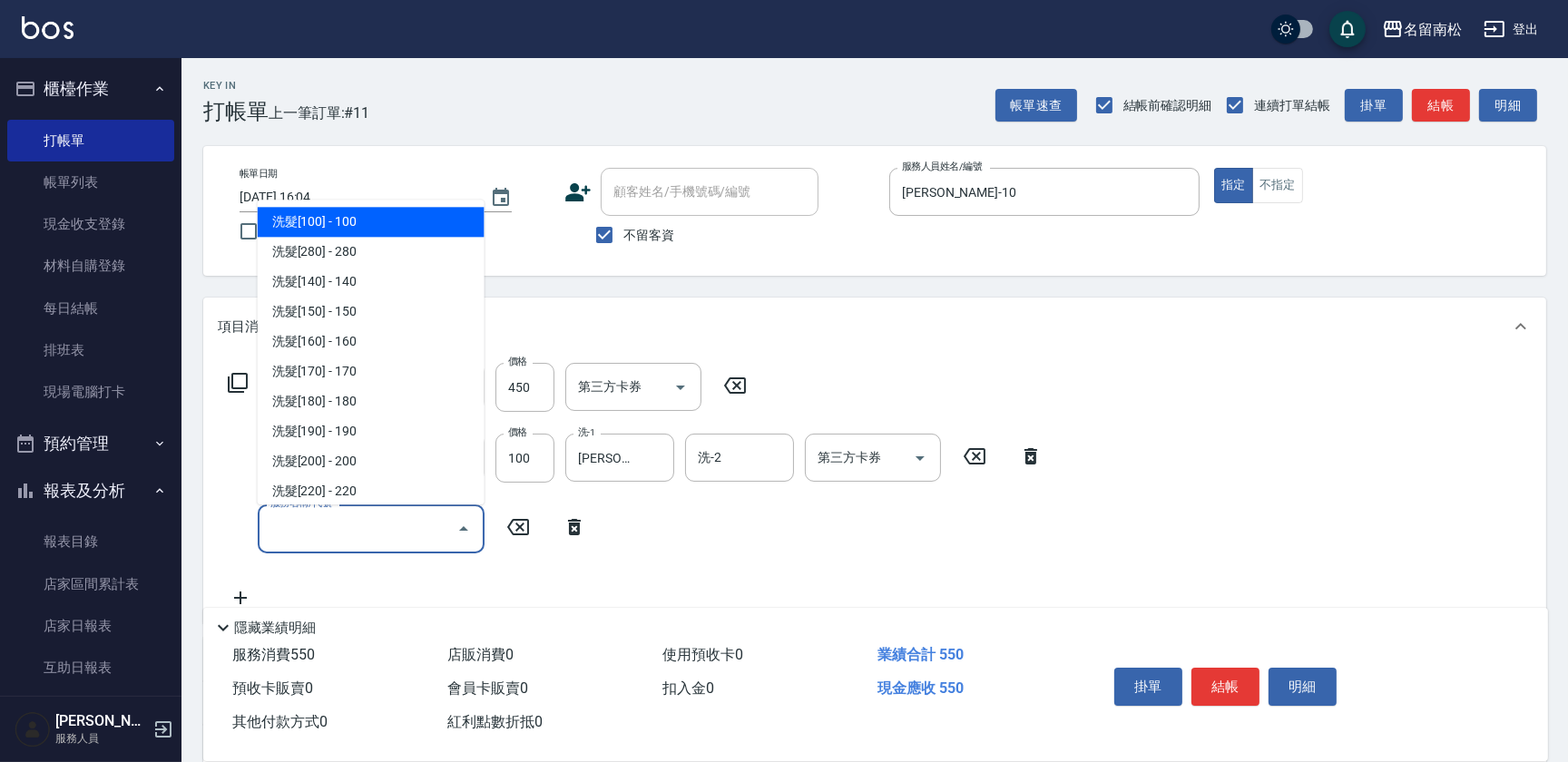
click at [308, 525] on input "服務名稱/代號" at bounding box center [358, 529] width 183 height 32
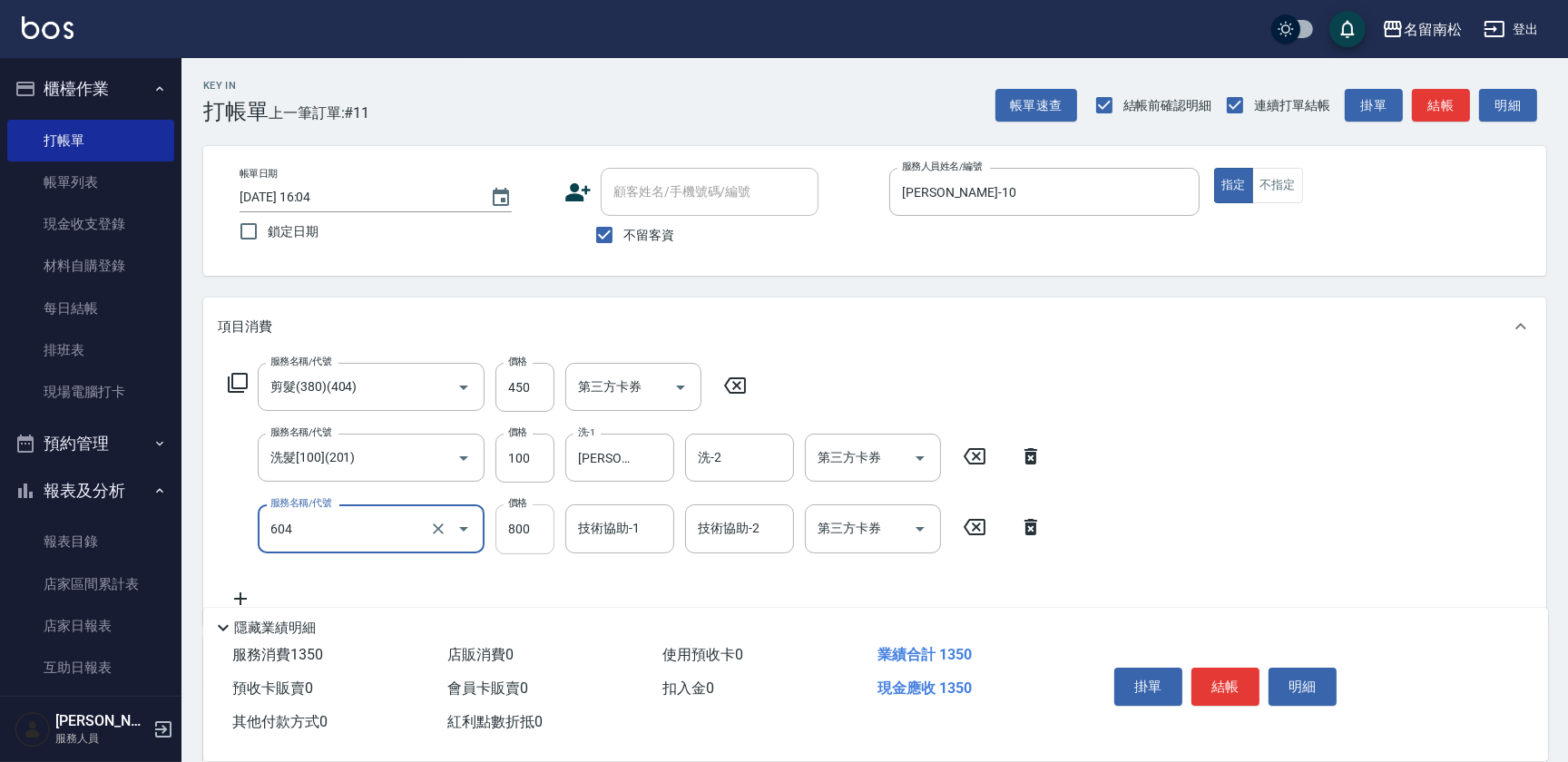
type input "護髮[800](604)"
click at [537, 527] on input "800" at bounding box center [525, 529] width 59 height 49
click at [514, 516] on input "11500" at bounding box center [525, 529] width 59 height 49
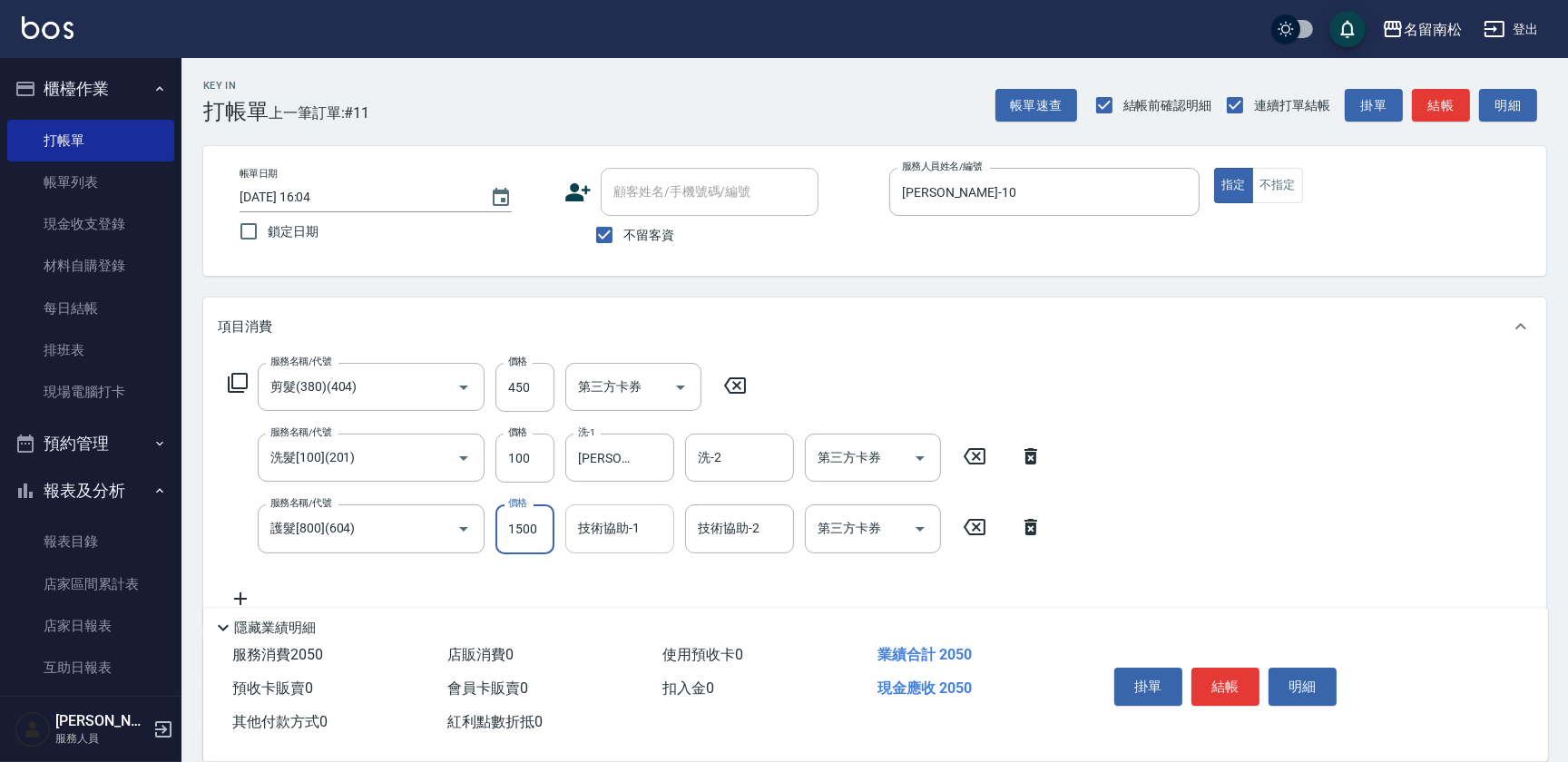
type input "1500"
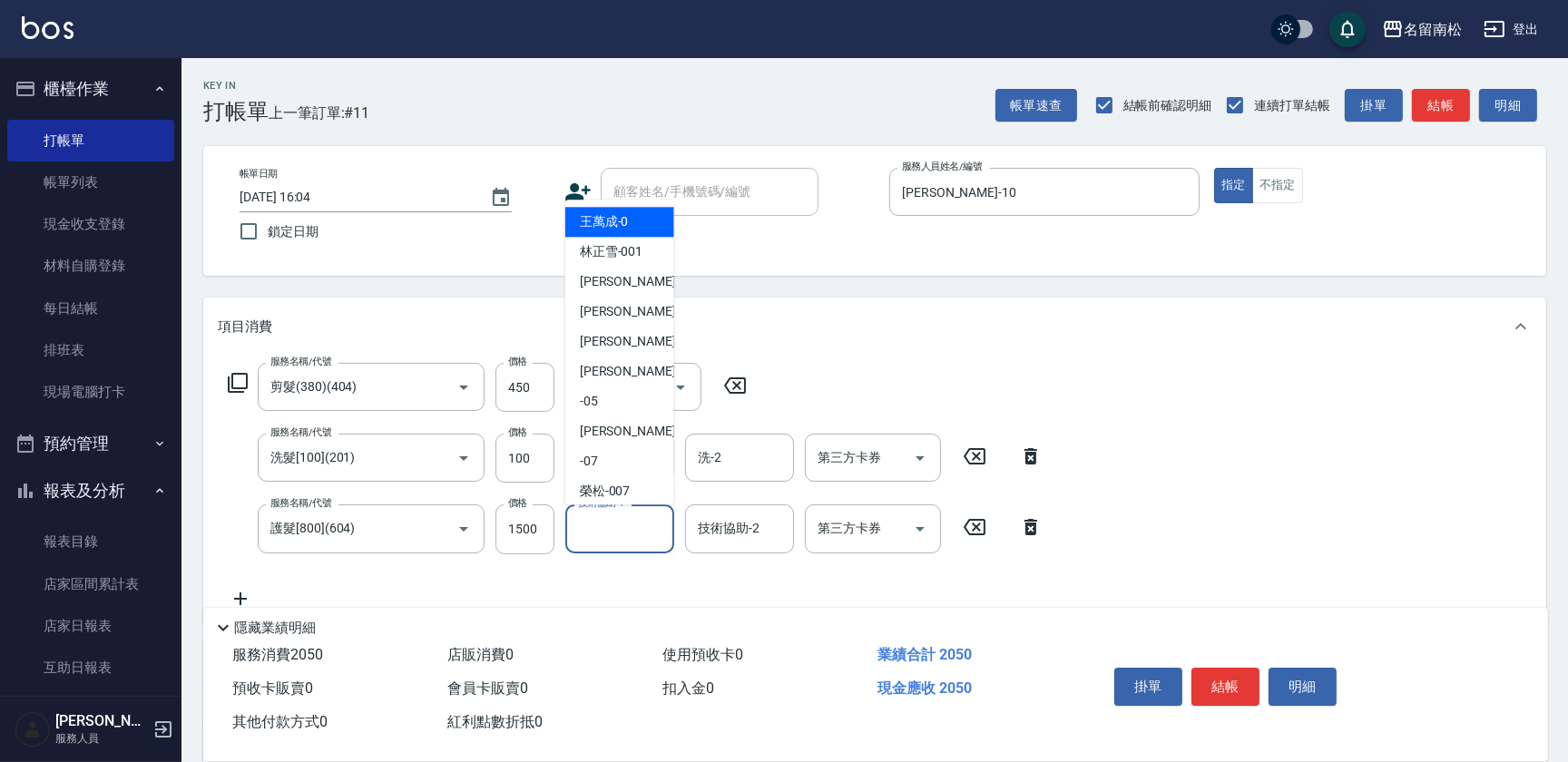
click at [626, 536] on input "技術協助-1" at bounding box center [620, 529] width 93 height 32
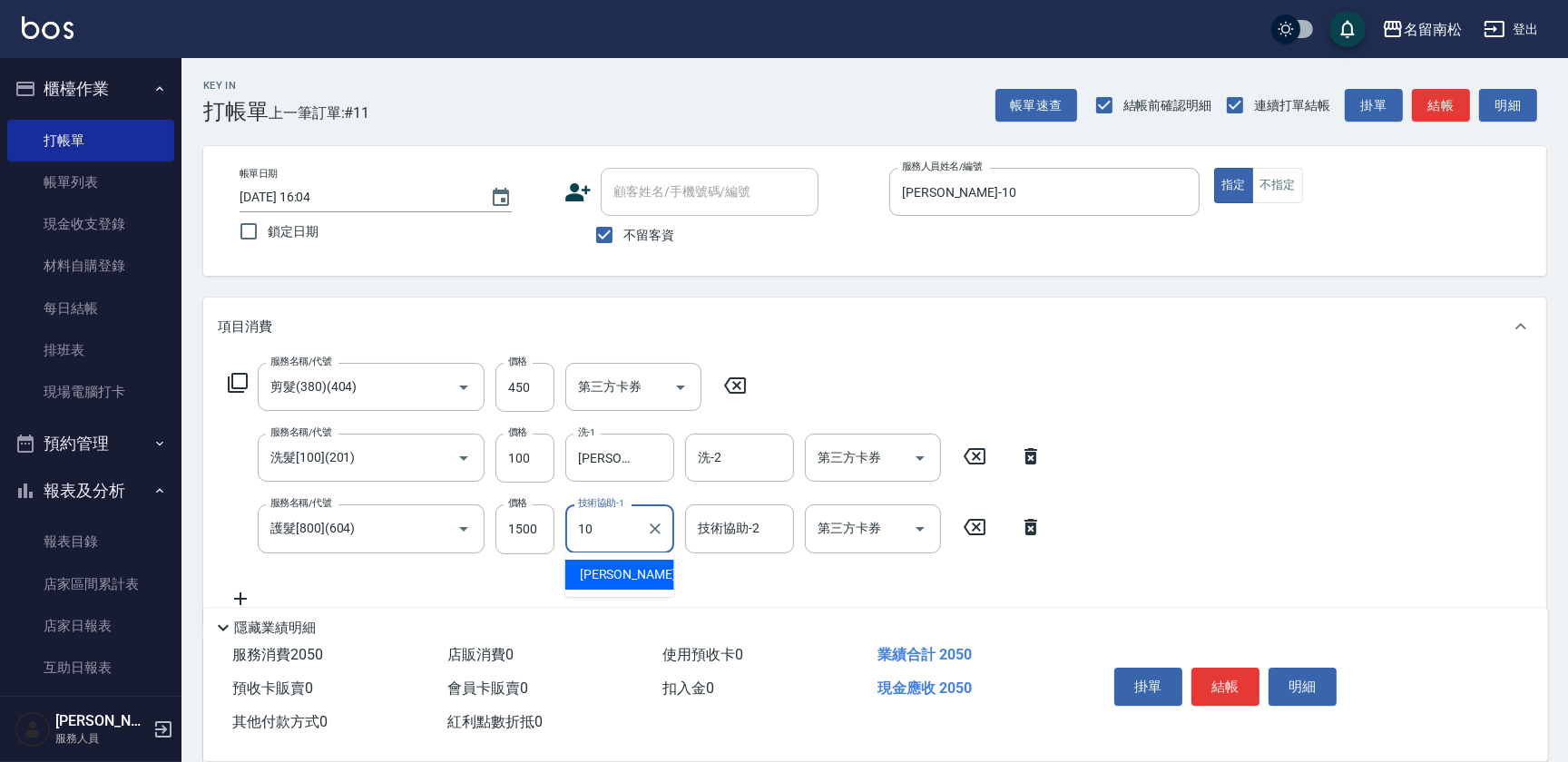
click at [630, 567] on span "[PERSON_NAME]-10" at bounding box center [637, 574] width 114 height 19
type input "[PERSON_NAME]-10"
click at [1222, 676] on button "結帳" at bounding box center [1225, 686] width 68 height 38
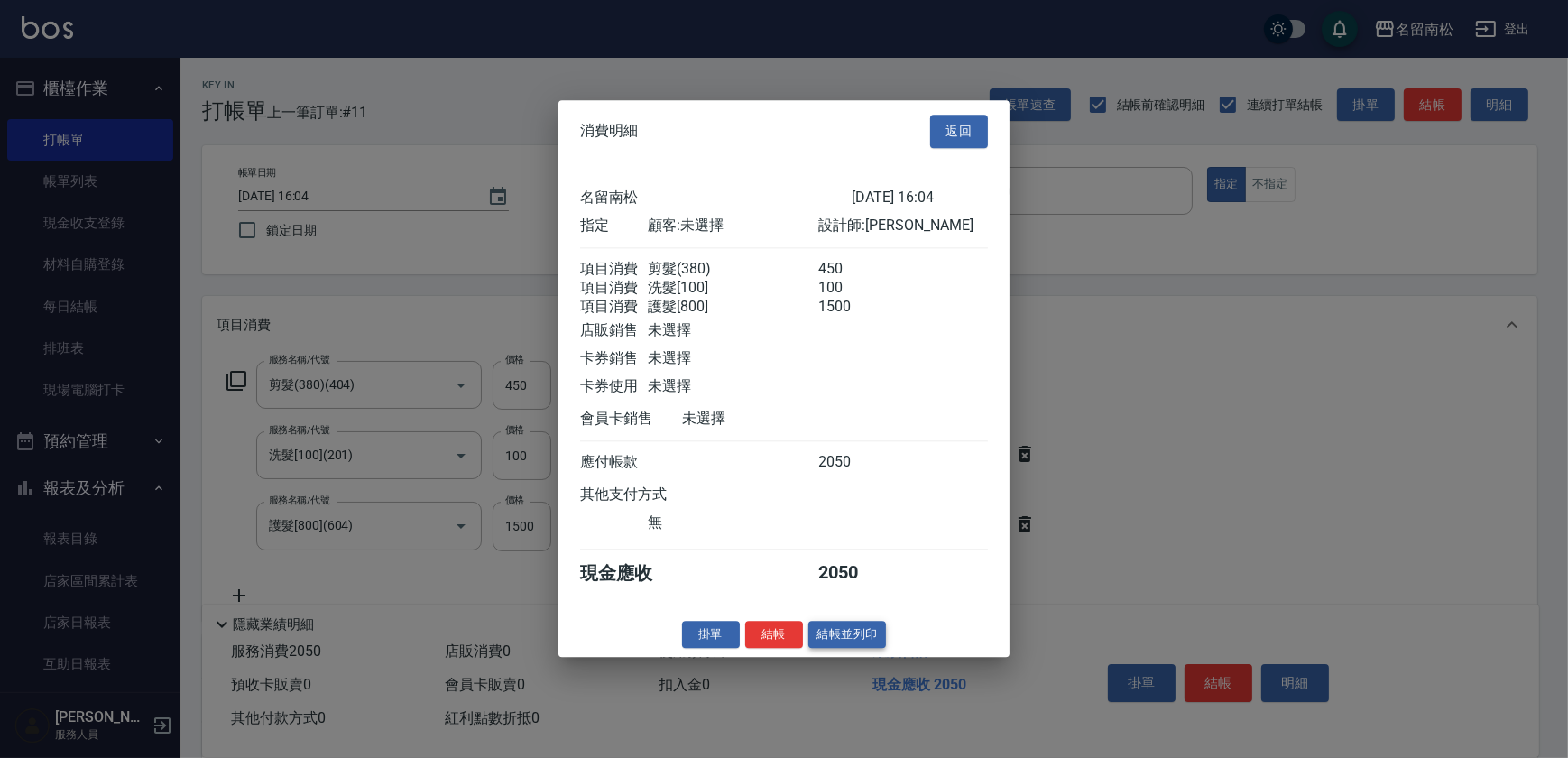
click at [856, 646] on button "結帳並列印" at bounding box center [848, 635] width 78 height 28
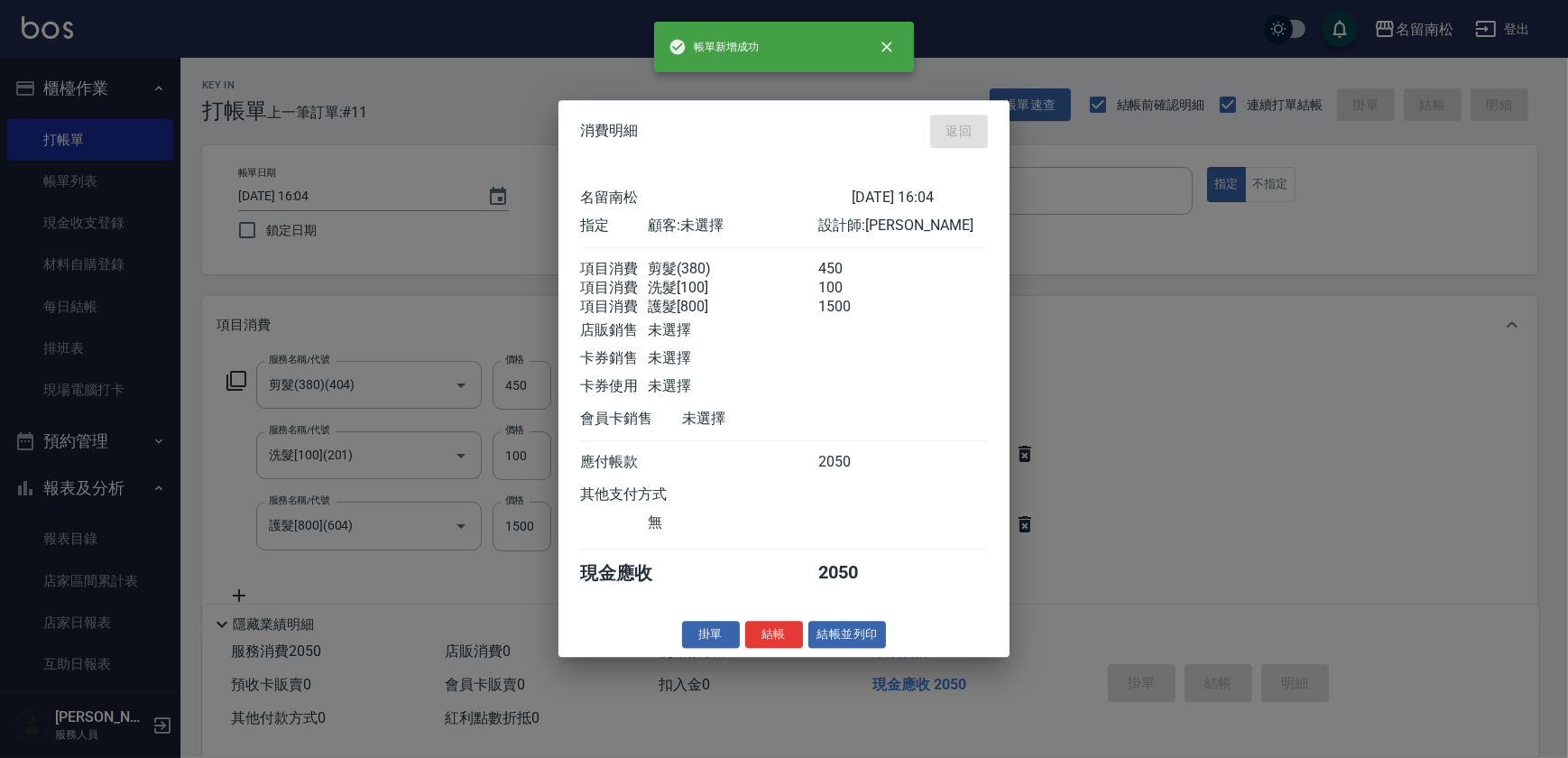
type input "[DATE] 16:05"
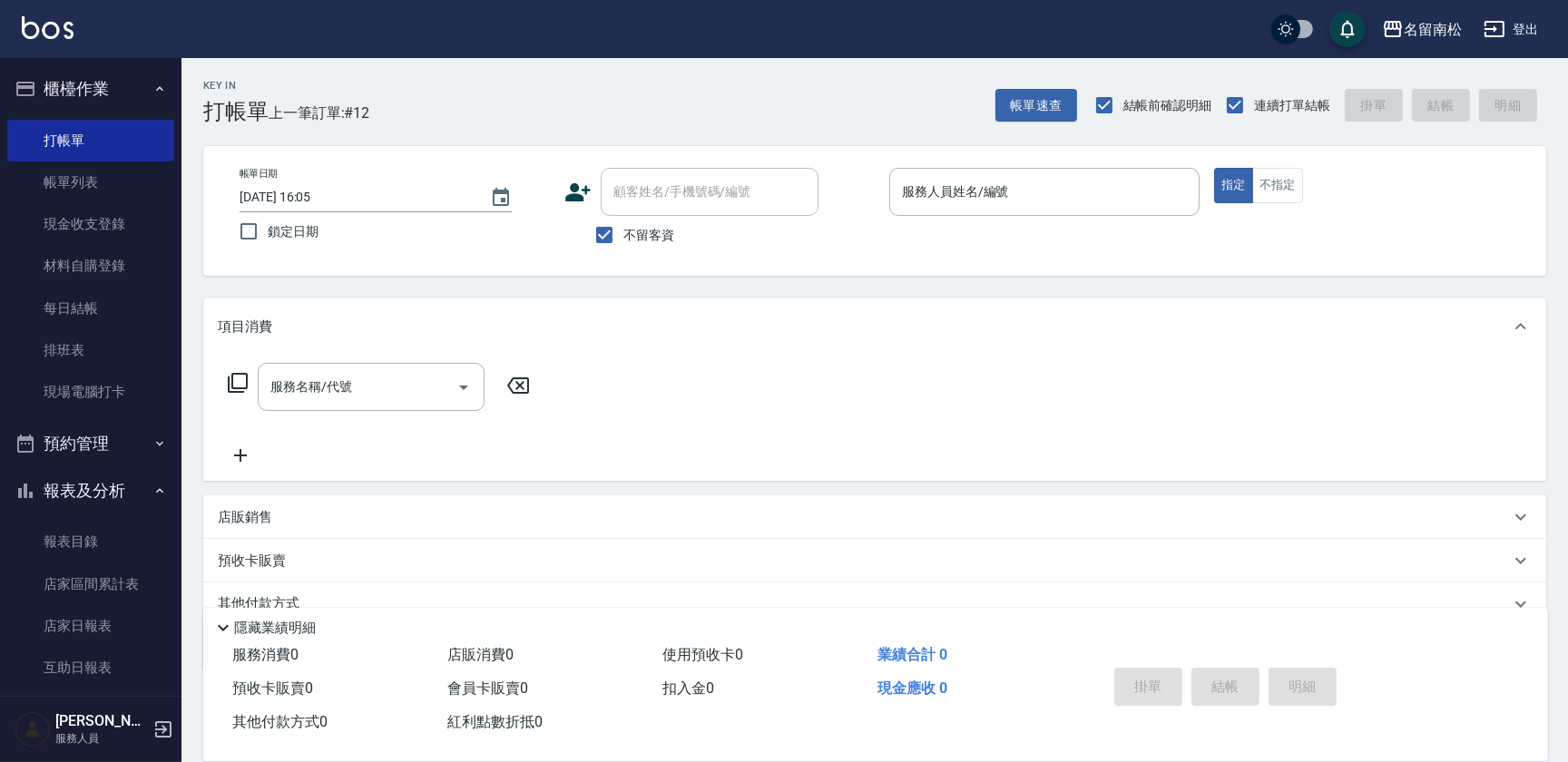
click at [971, 188] on div "服務人員姓名/編號 服務人員姓名/編號" at bounding box center [1044, 191] width 310 height 48
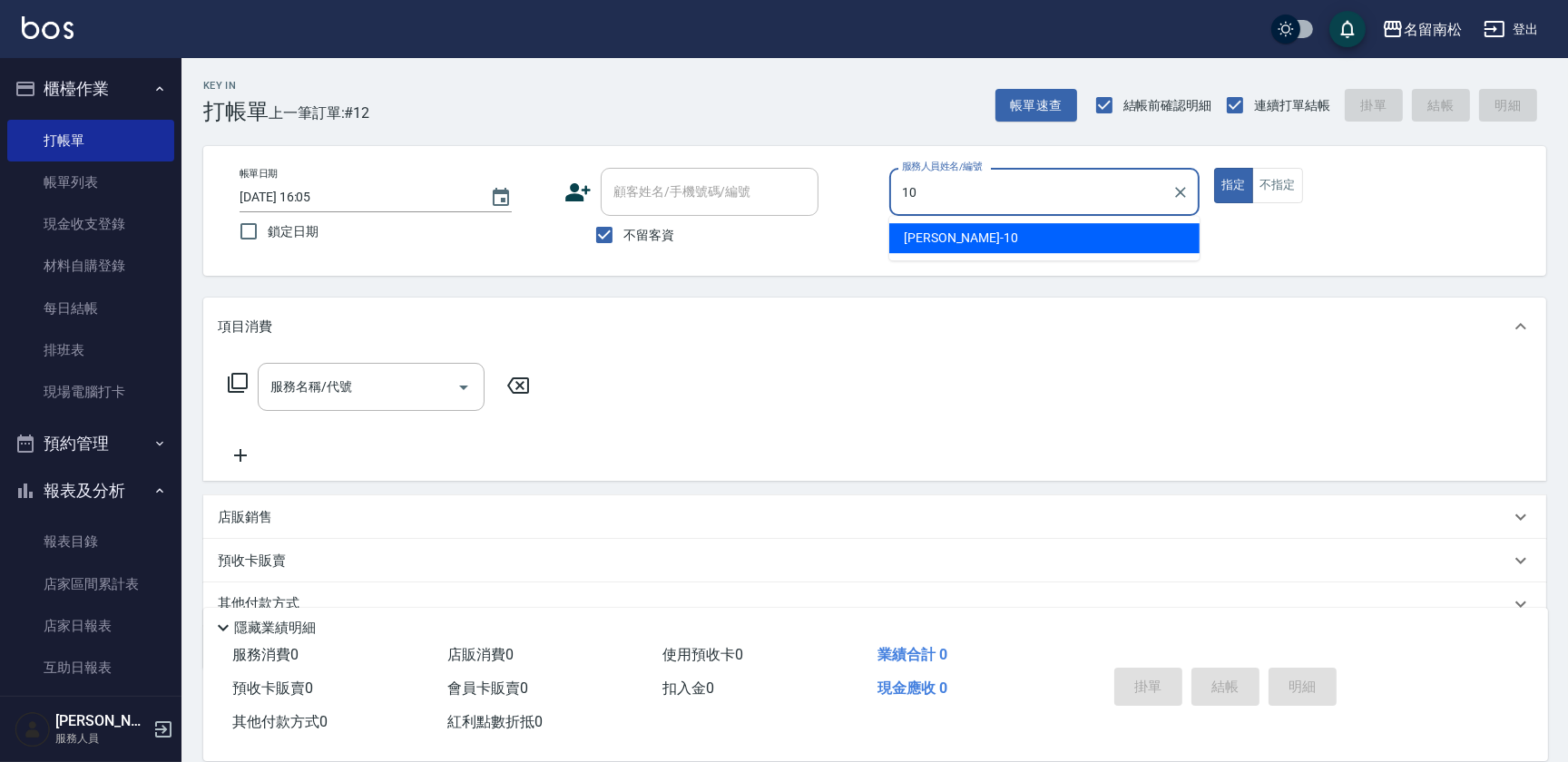
click at [959, 231] on span "[PERSON_NAME]-10" at bounding box center [961, 237] width 114 height 19
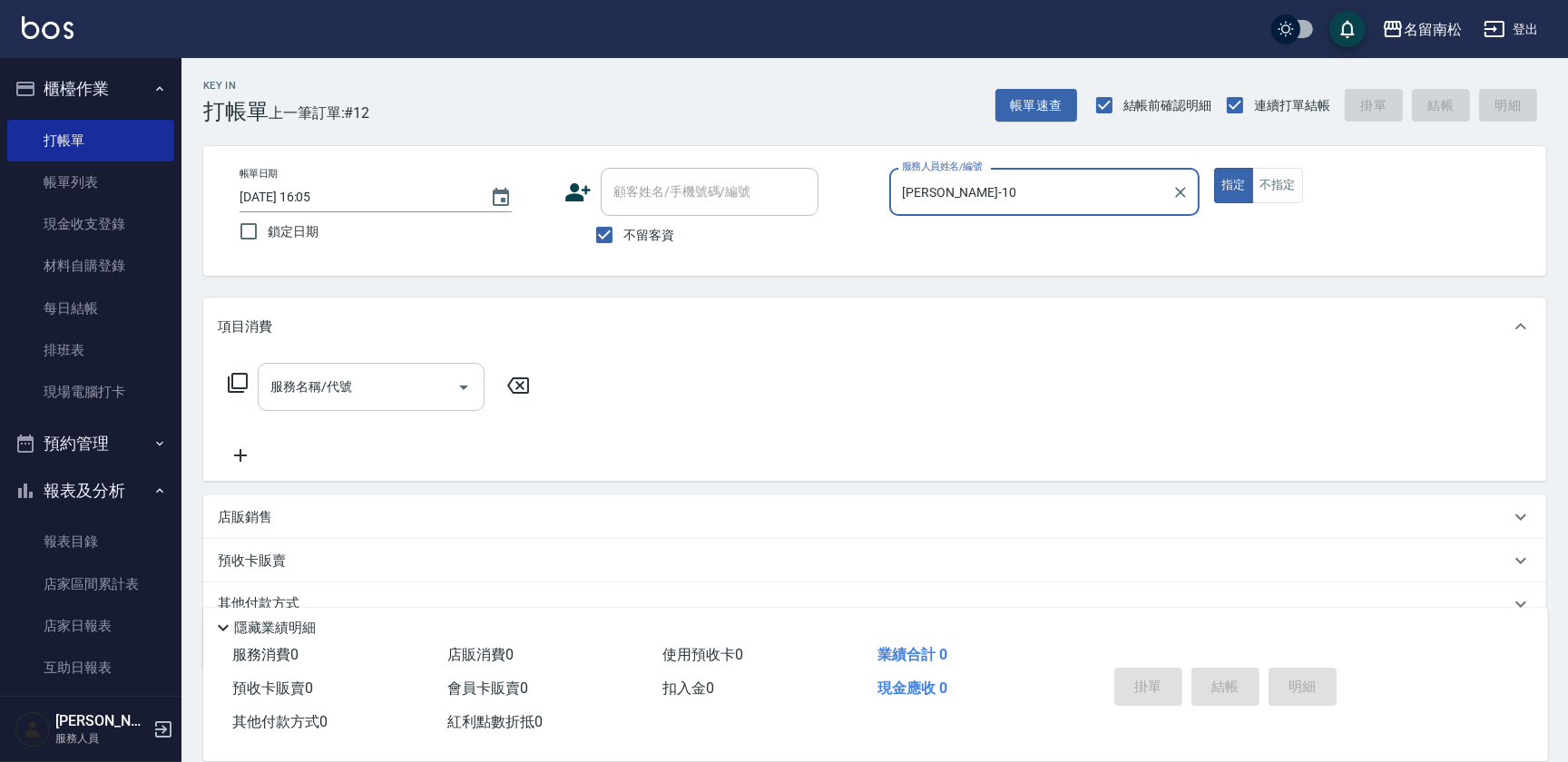
type input "[PERSON_NAME]-10"
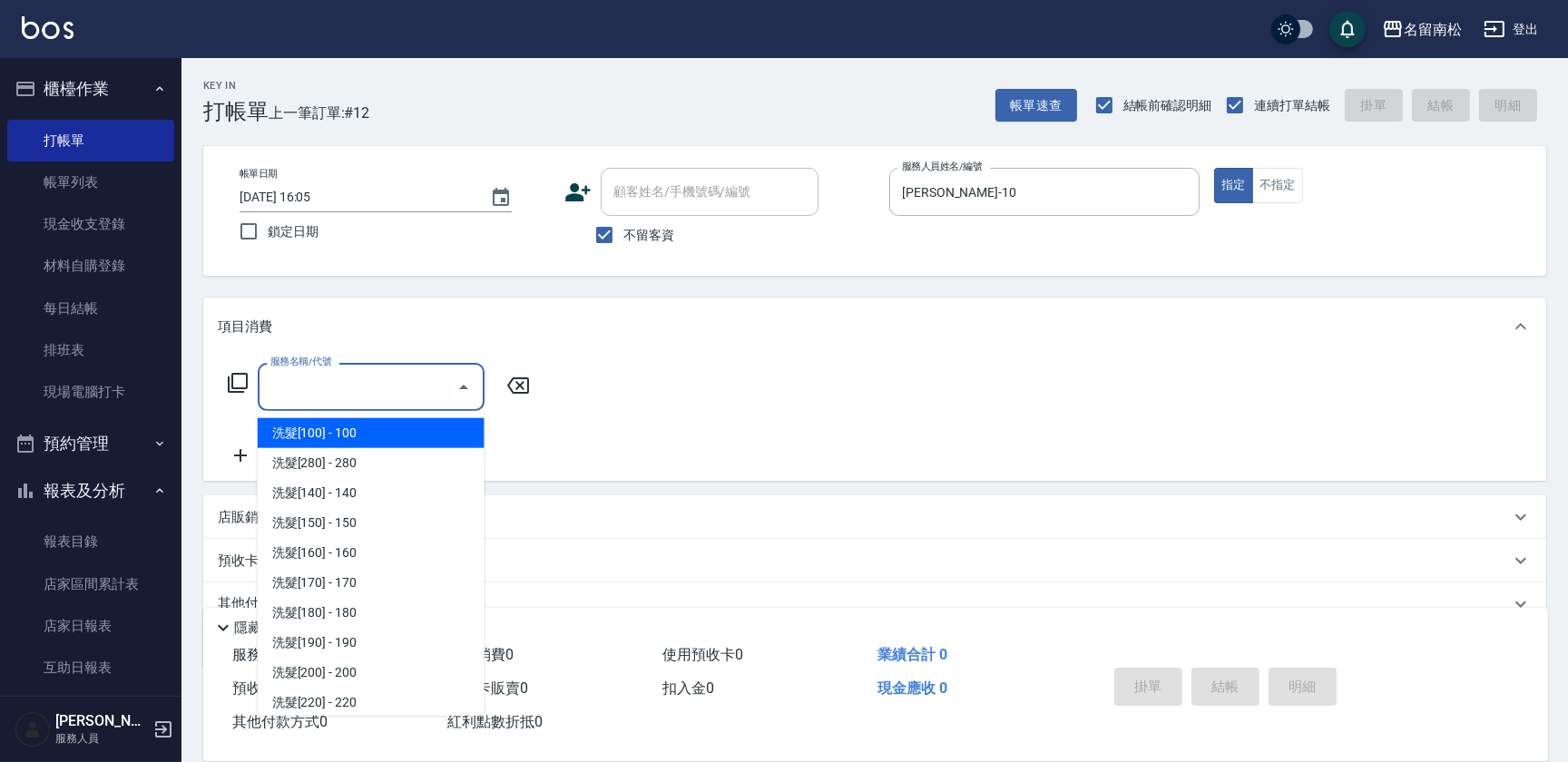
click at [414, 387] on input "服務名稱/代號" at bounding box center [358, 387] width 183 height 32
type input "[PERSON_NAME].玻酸.晶膜.水療(619)"
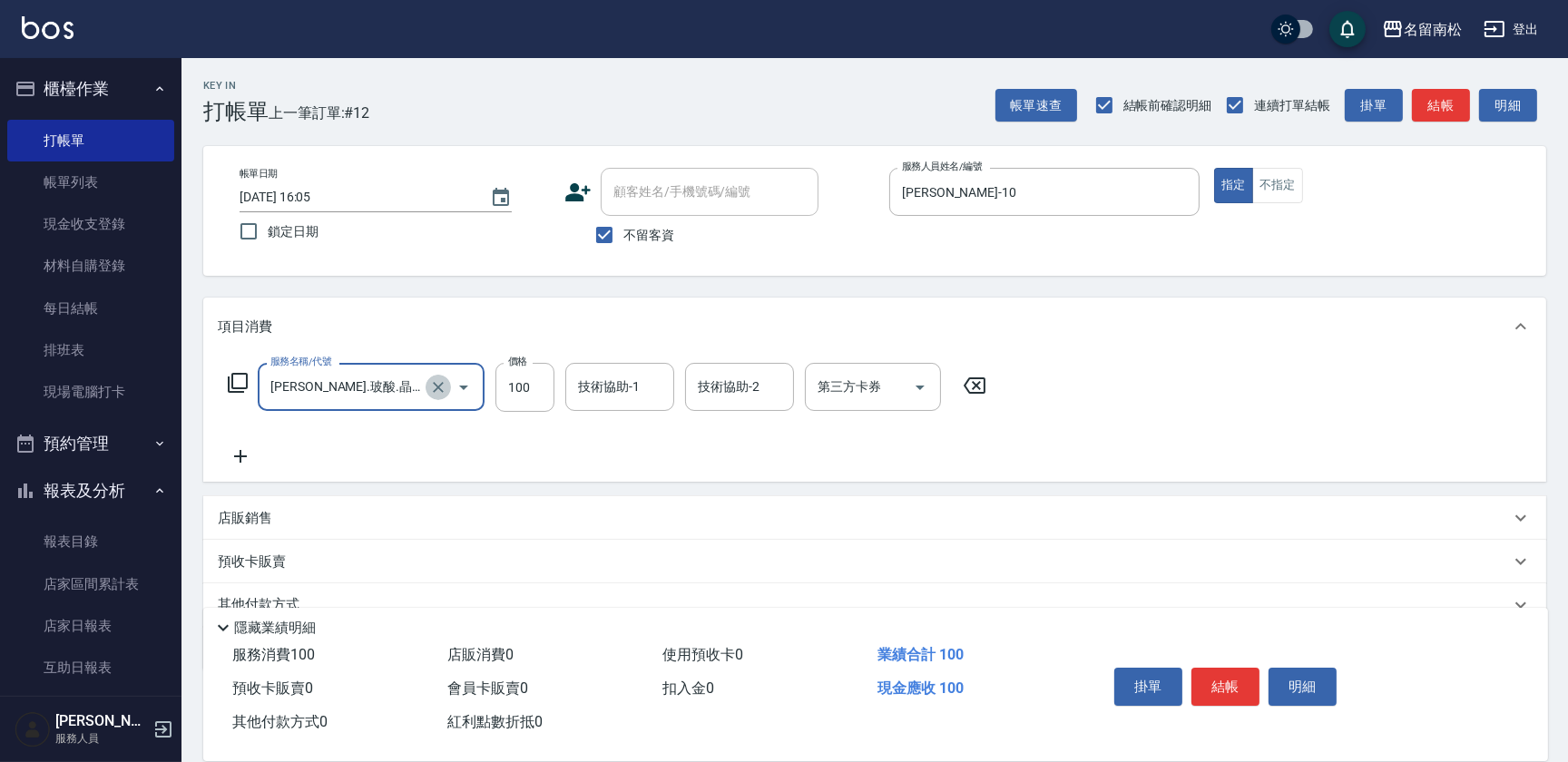
click at [433, 392] on icon "Clear" at bounding box center [438, 387] width 18 height 18
type input "洗髮[280](202)"
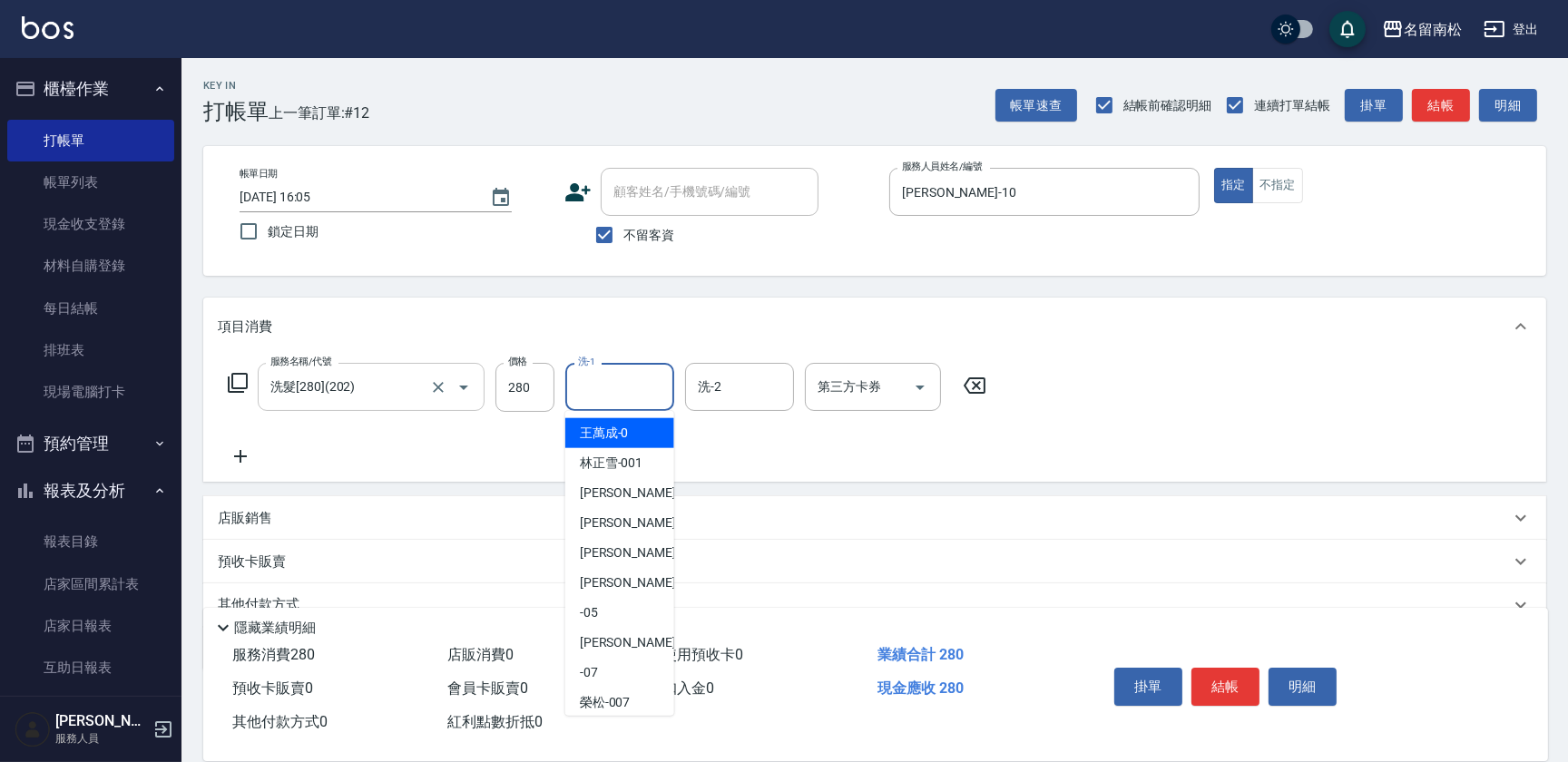
click at [611, 386] on input "洗-1" at bounding box center [620, 387] width 93 height 32
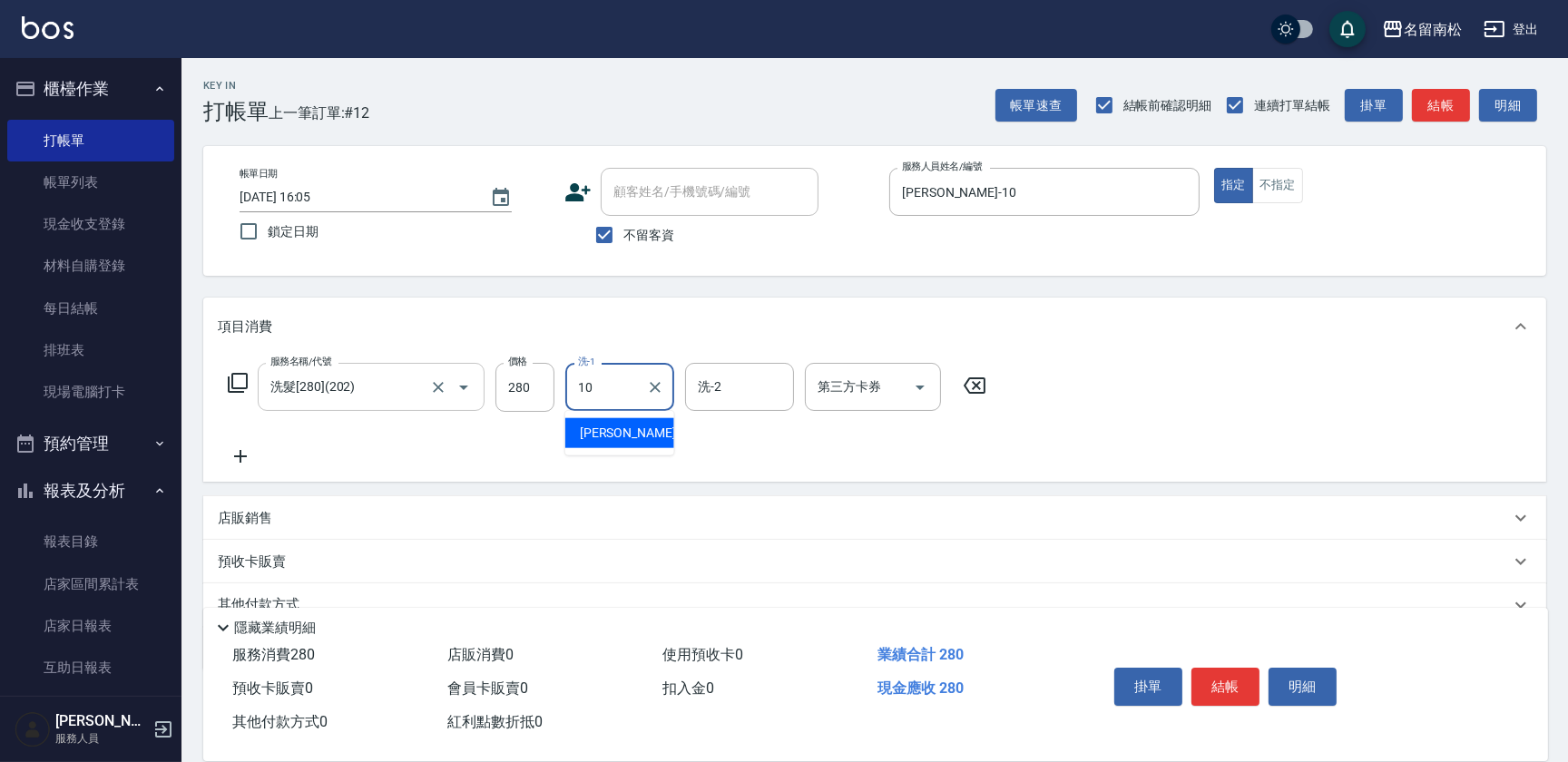
drag, startPoint x: 616, startPoint y: 435, endPoint x: 508, endPoint y: 371, distance: 125.5
click at [617, 435] on span "[PERSON_NAME]-10" at bounding box center [637, 432] width 114 height 19
type input "[PERSON_NAME]-10"
click at [1235, 686] on button "結帳" at bounding box center [1225, 686] width 68 height 38
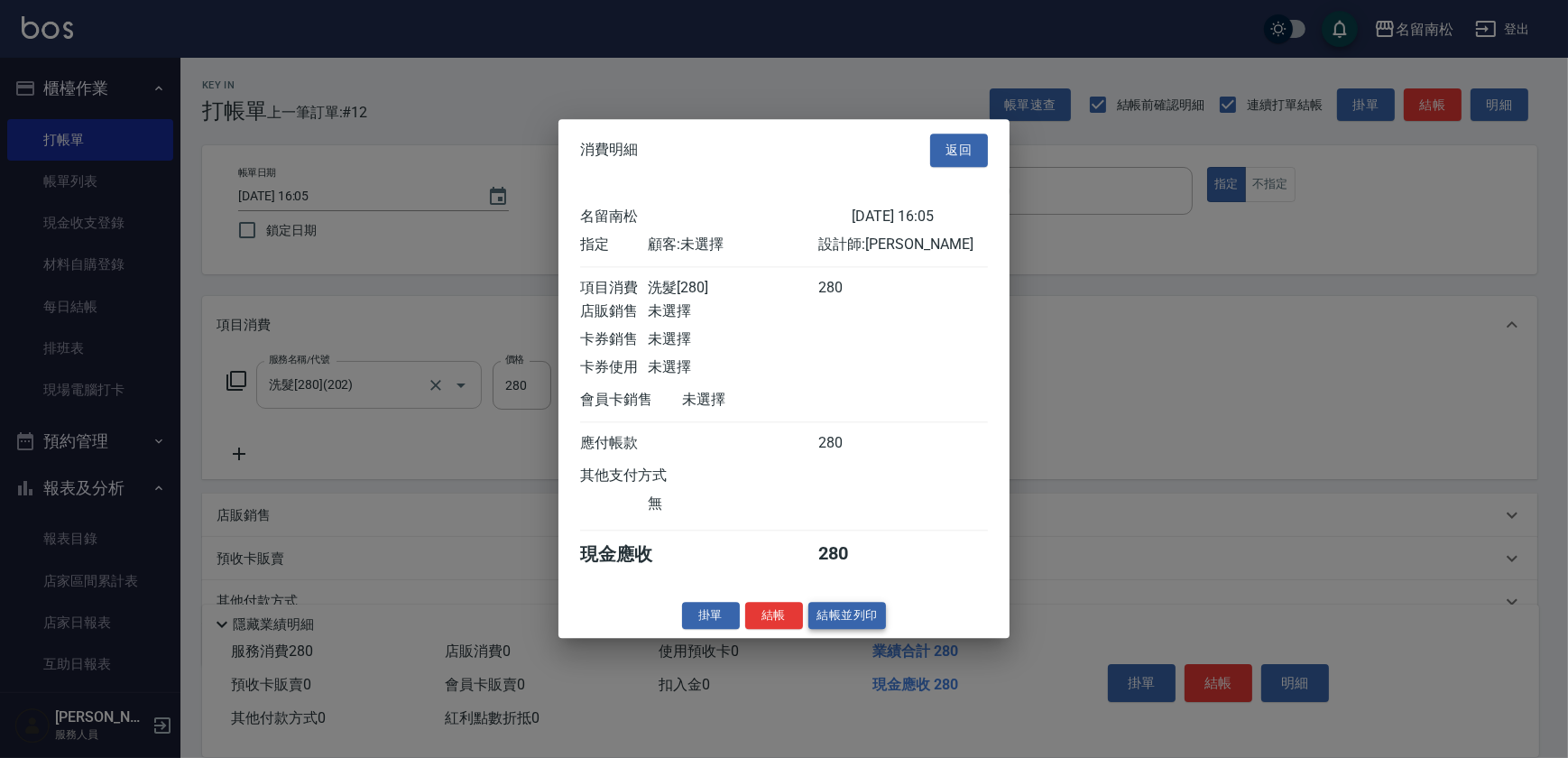
click at [851, 625] on button "結帳並列印" at bounding box center [848, 616] width 78 height 28
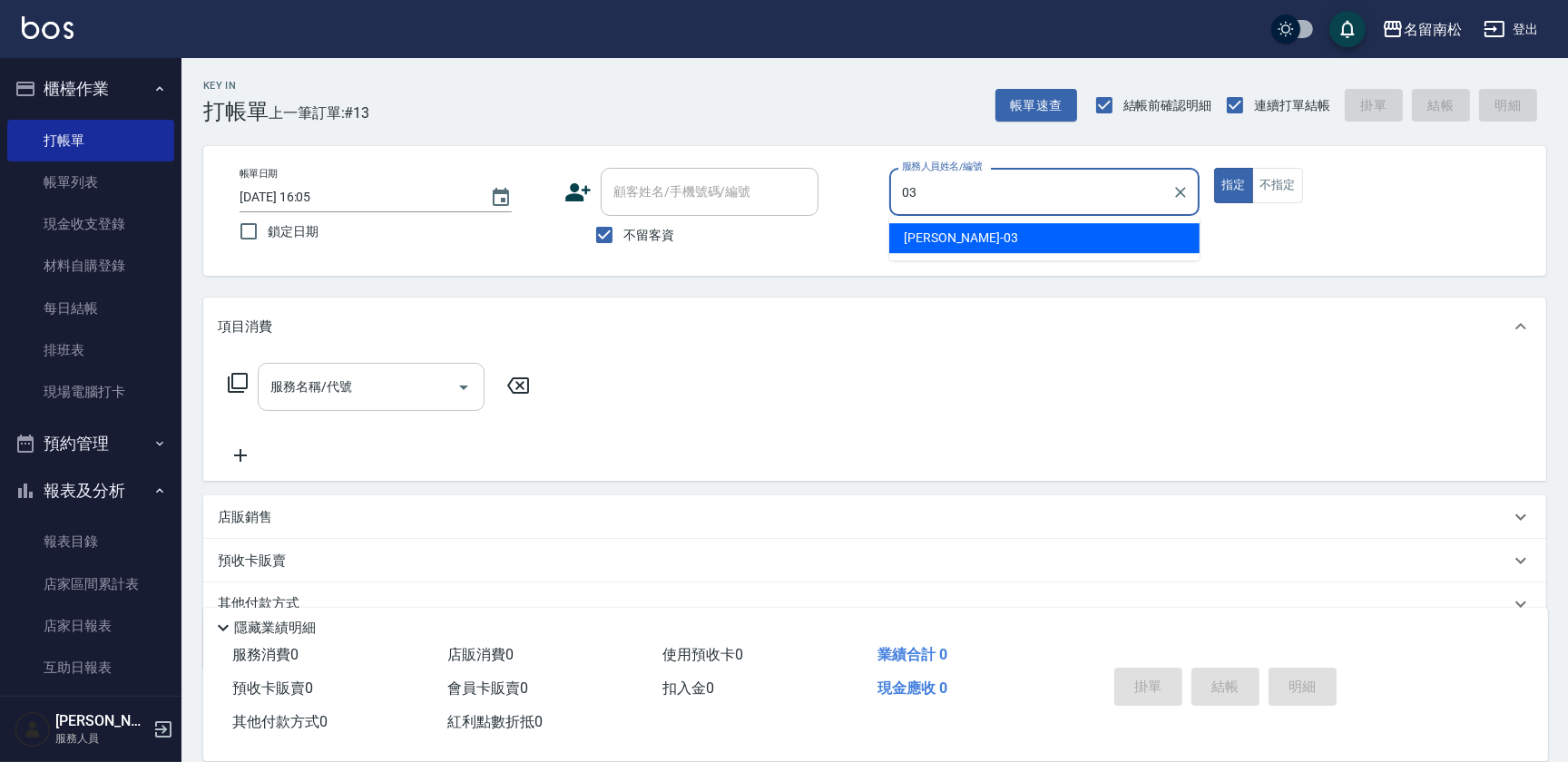
type input "張蕎驛-03"
type button "true"
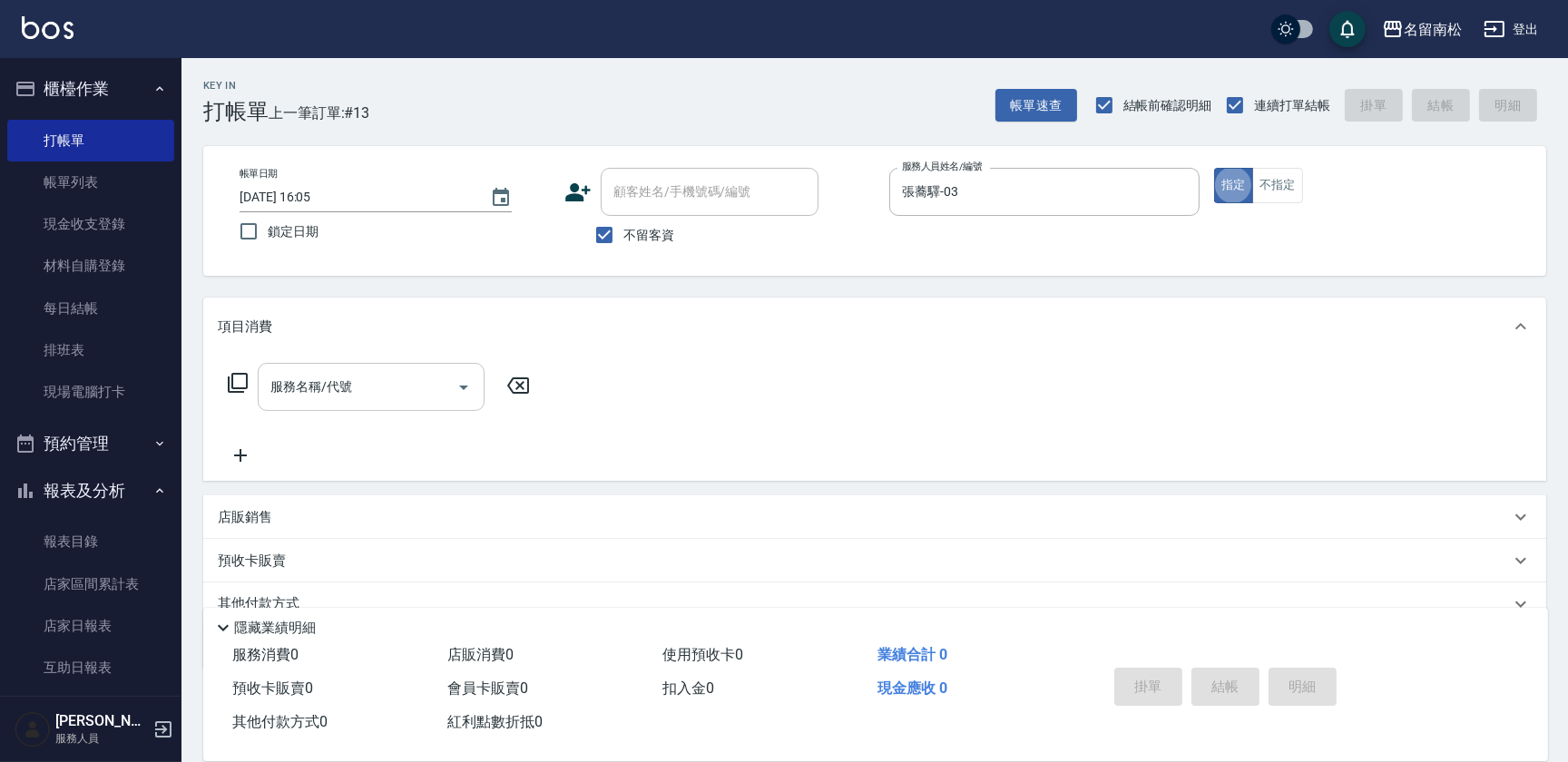
click at [380, 378] on input "服務名稱/代號" at bounding box center [358, 387] width 183 height 32
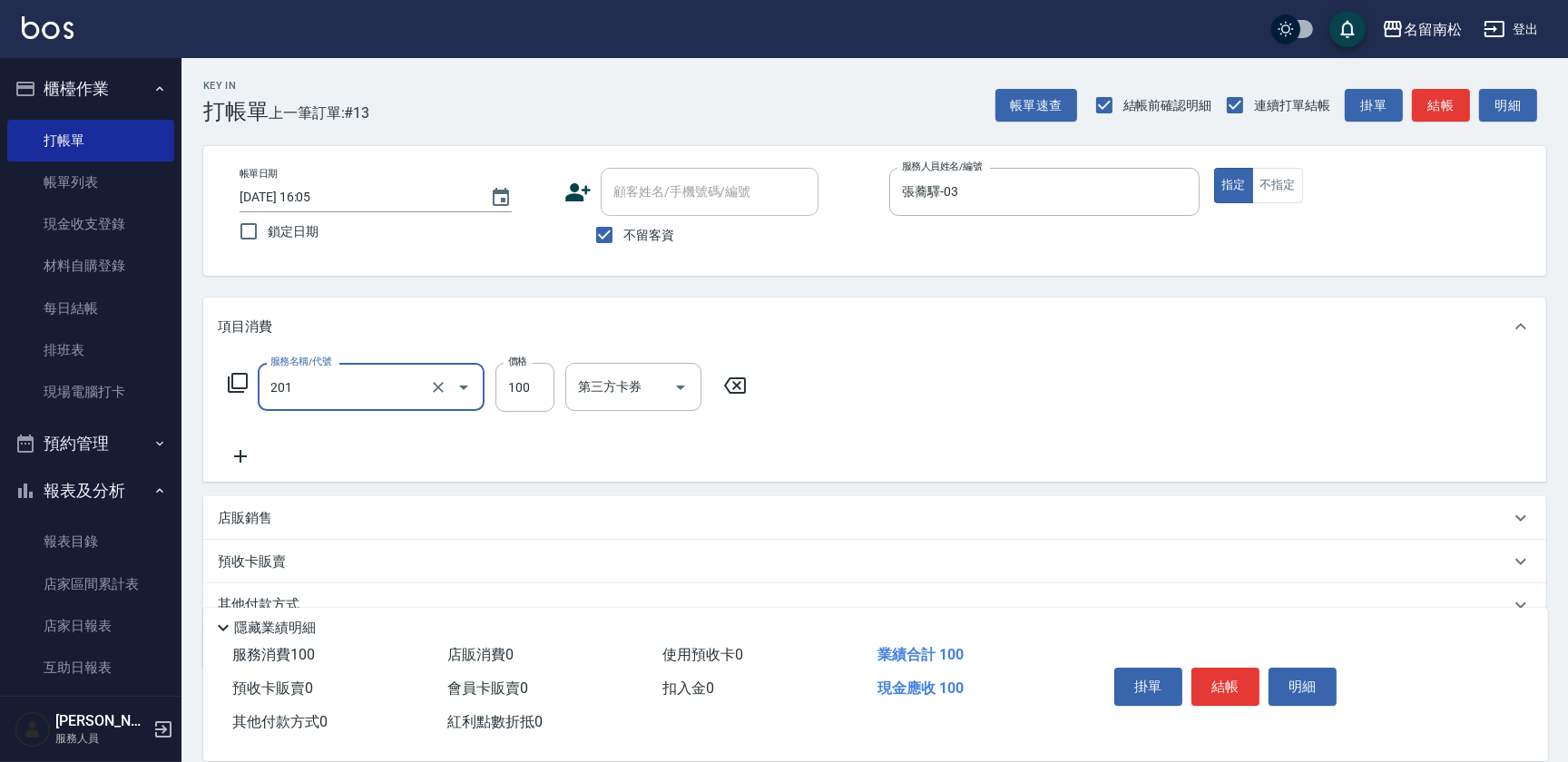
type input "洗髮[100](201)"
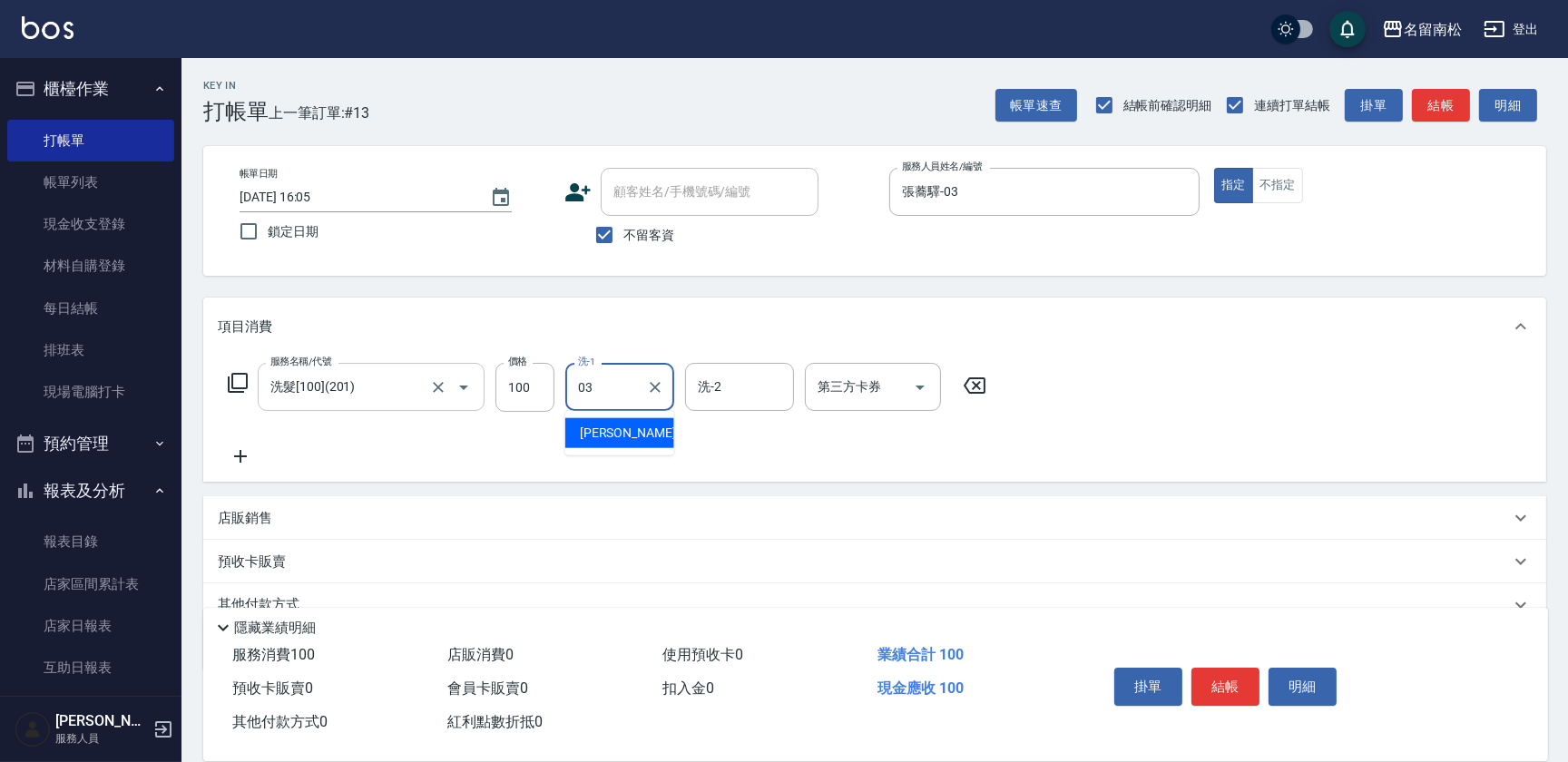
type input "張蕎驛-03"
click at [240, 460] on icon at bounding box center [240, 456] width 45 height 22
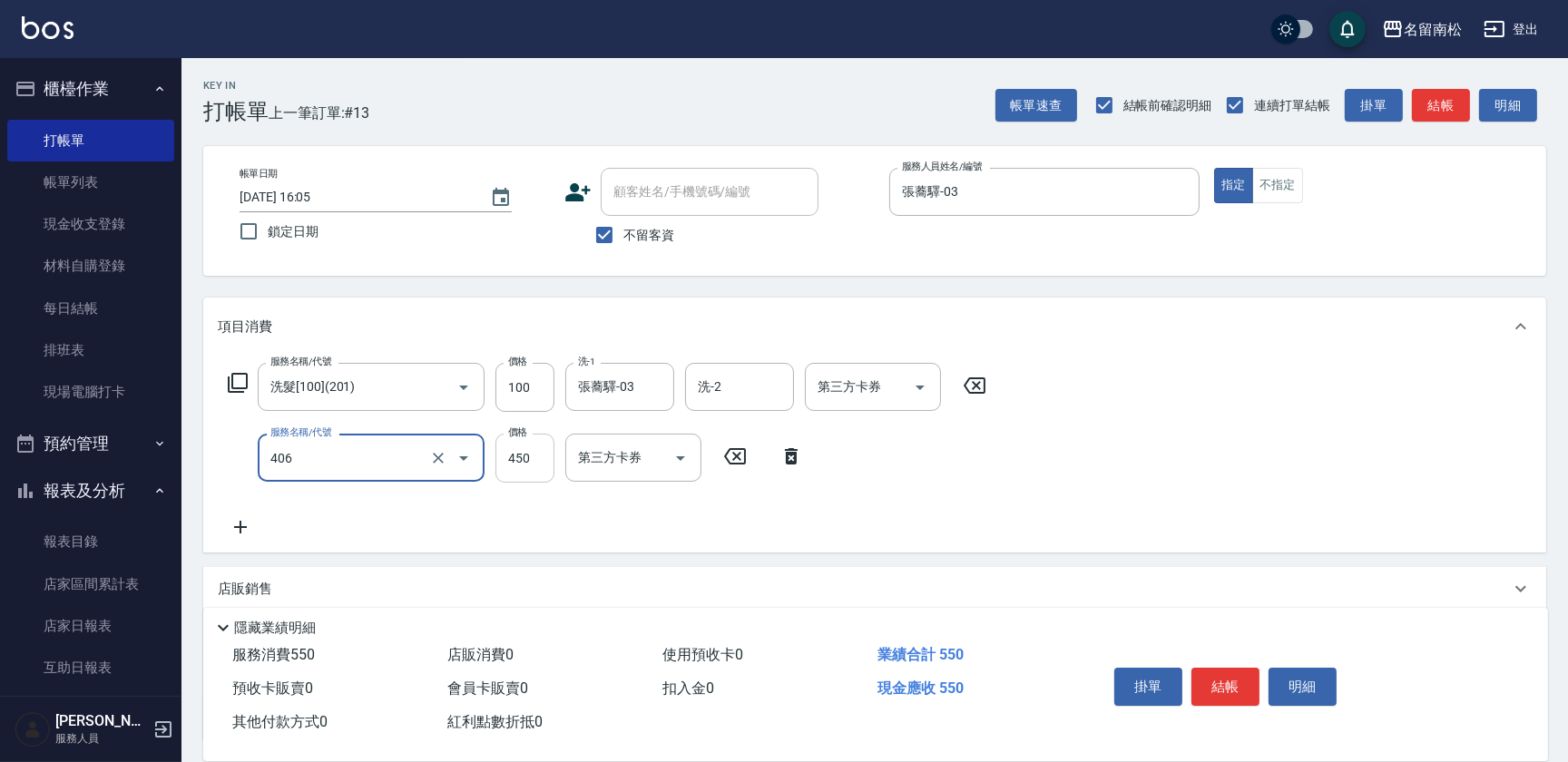
type input "剪髮(450)(406)"
click at [550, 450] on input "450" at bounding box center [525, 458] width 59 height 49
type input "480"
click at [1235, 680] on button "結帳" at bounding box center [1225, 686] width 68 height 38
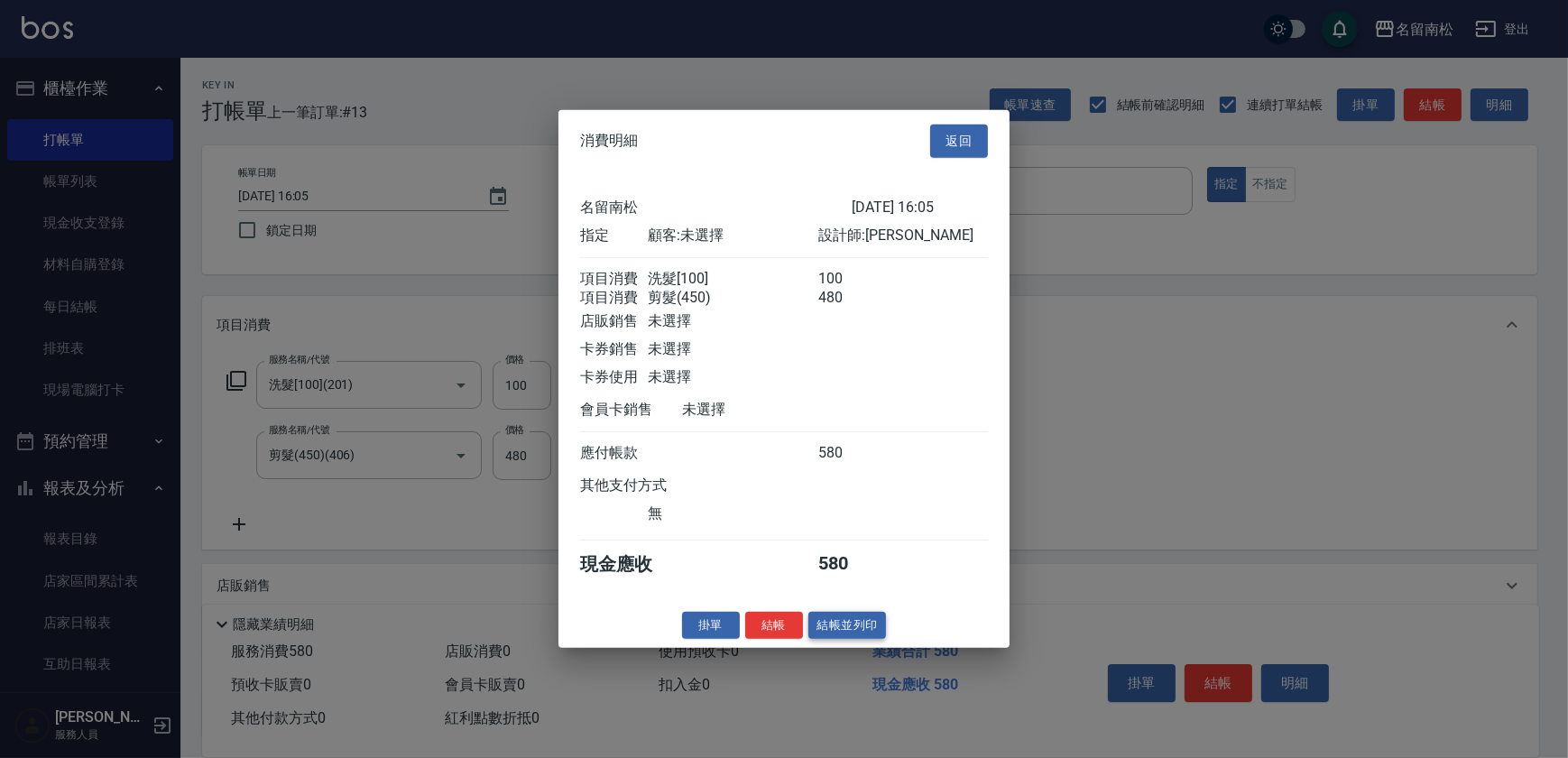
click at [863, 636] on button "結帳並列印" at bounding box center [848, 625] width 78 height 28
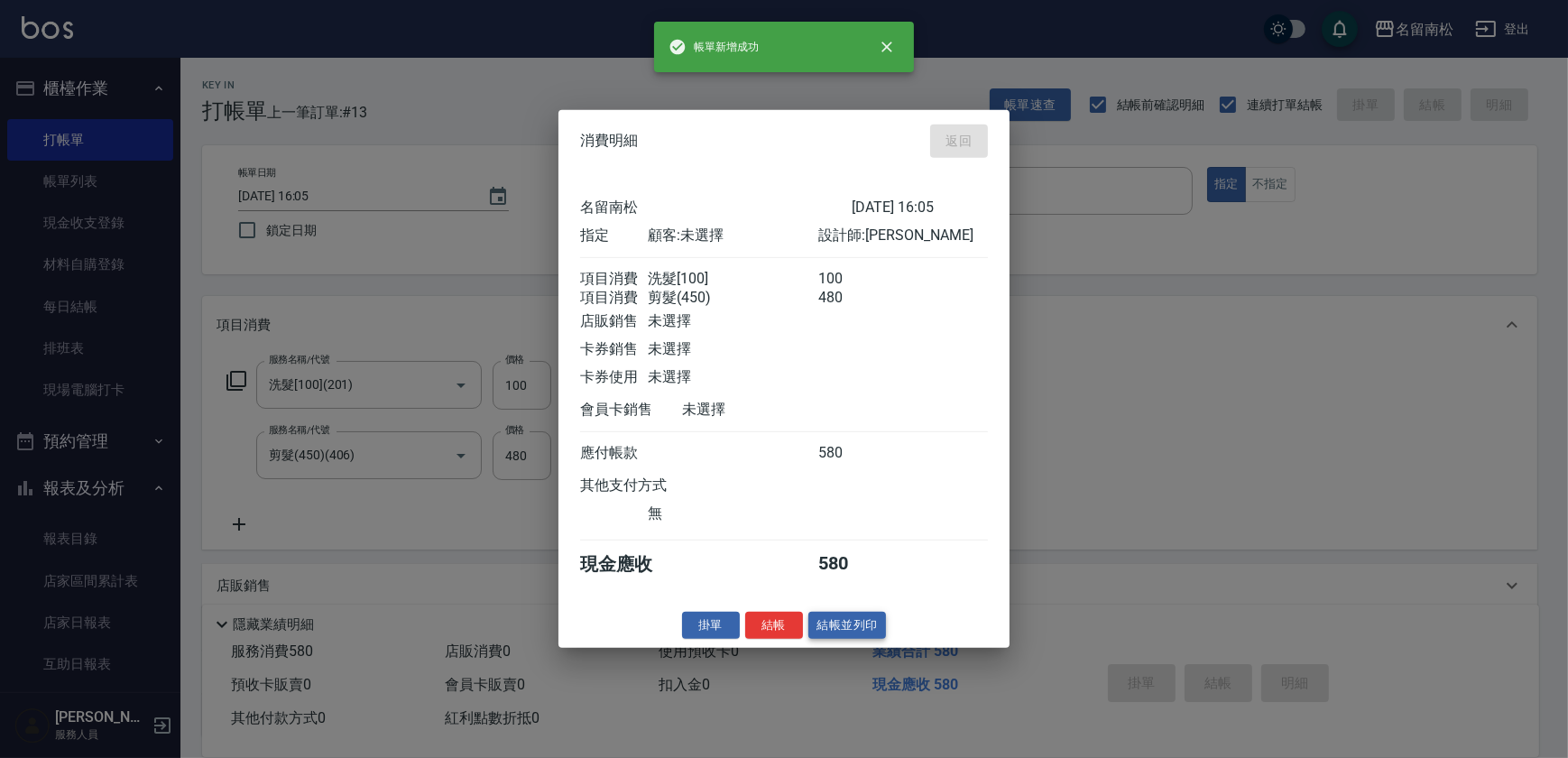
type input "[DATE] 16:13"
